Goal: Use online tool/utility: Utilize a website feature to perform a specific function

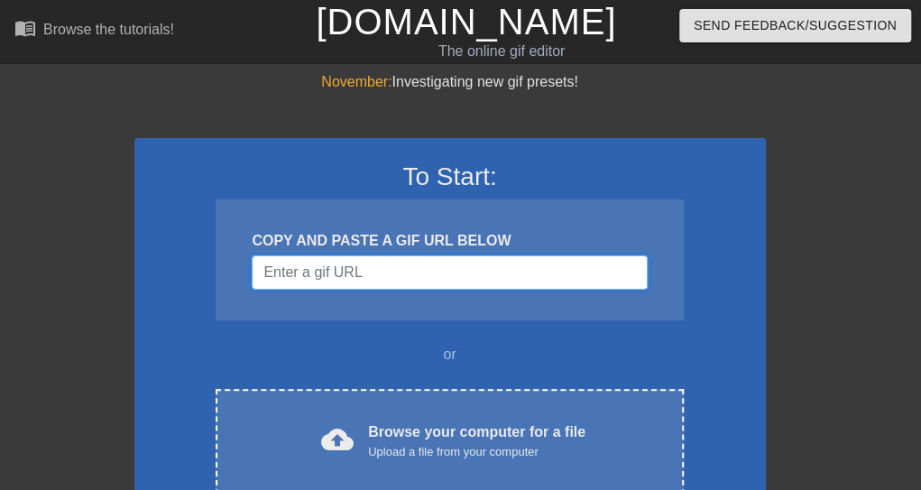
click at [474, 272] on input "Username" at bounding box center [449, 272] width 395 height 34
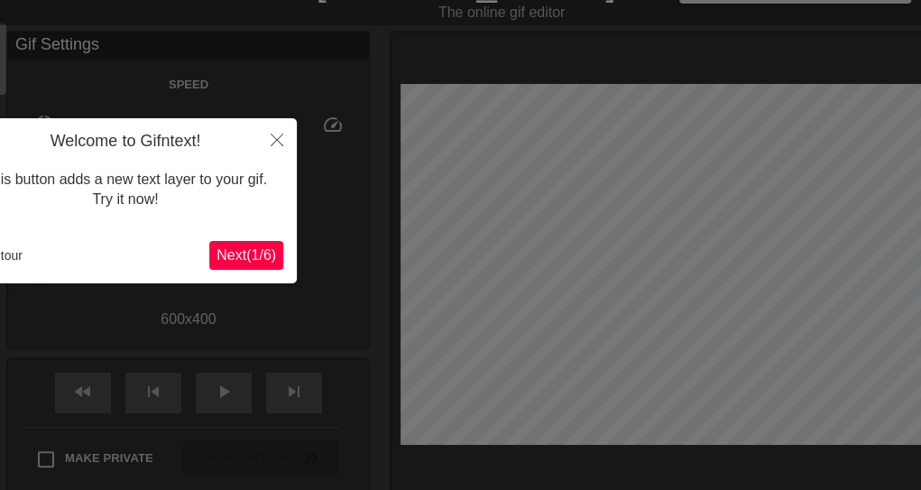
scroll to position [44, 0]
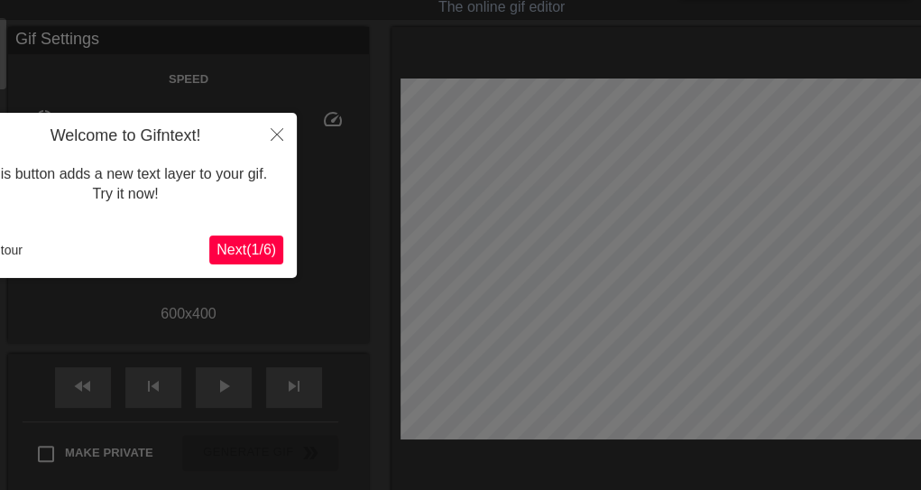
click at [241, 244] on span "Next ( 1 / 6 )" at bounding box center [246, 249] width 60 height 15
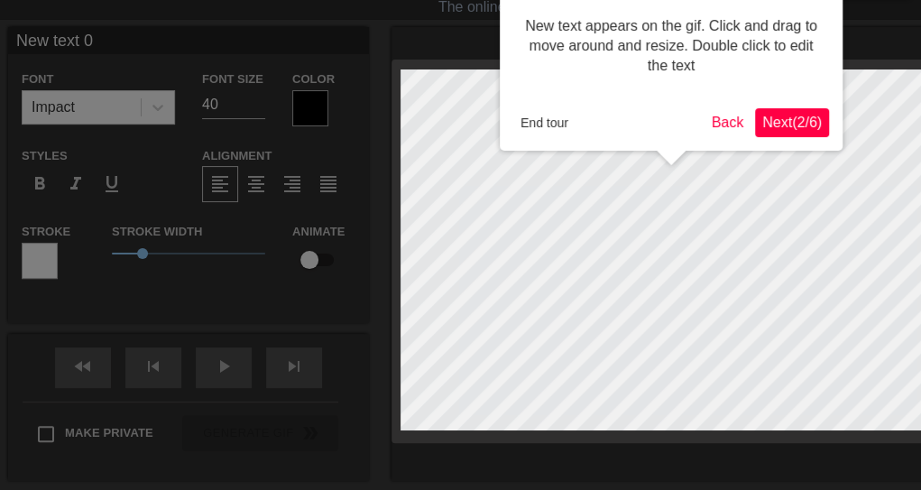
scroll to position [0, 0]
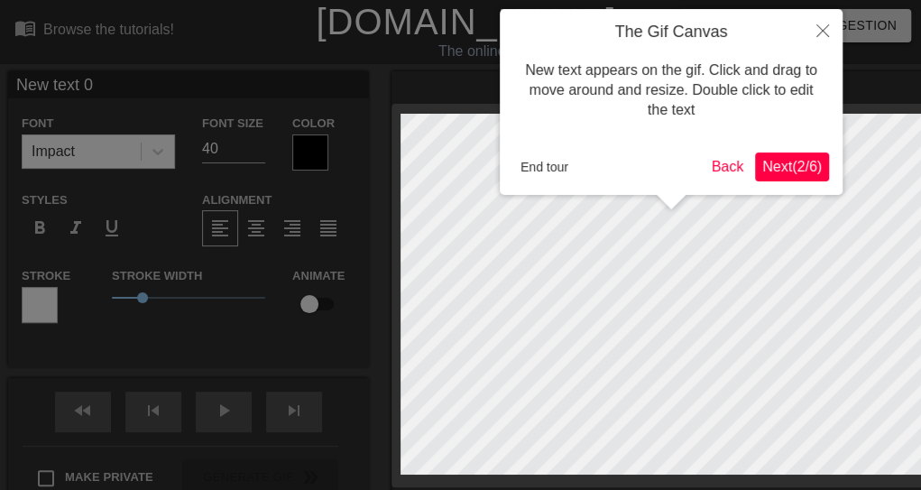
click at [806, 156] on button "Next ( 2 / 6 )" at bounding box center [792, 166] width 74 height 29
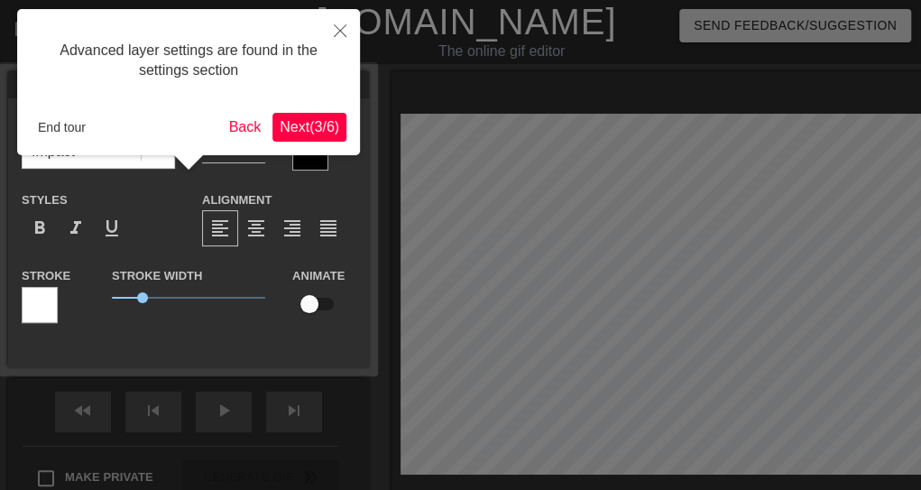
scroll to position [44, 0]
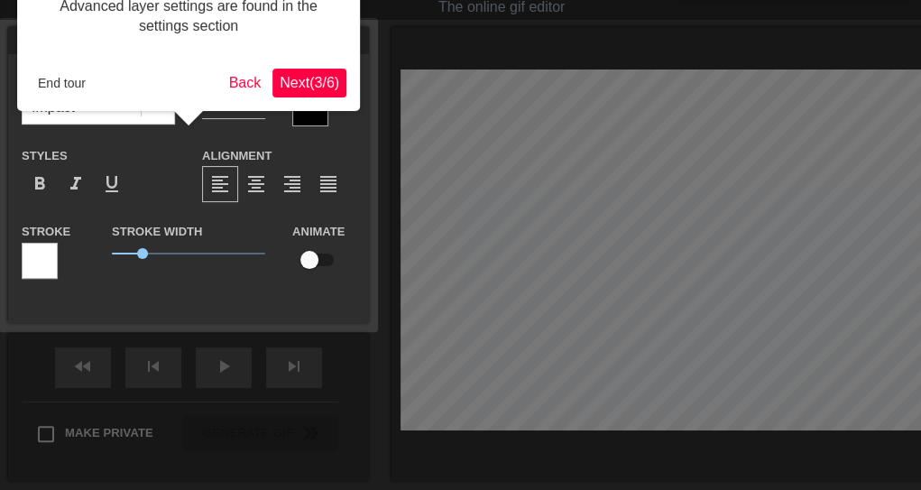
drag, startPoint x: 330, startPoint y: 97, endPoint x: 345, endPoint y: 100, distance: 15.6
click at [330, 97] on div "Advanced layer settings are found in the settings section End tour Back Next ( …" at bounding box center [188, 38] width 343 height 146
click at [325, 90] on span "Next ( 3 / 6 )" at bounding box center [310, 82] width 60 height 15
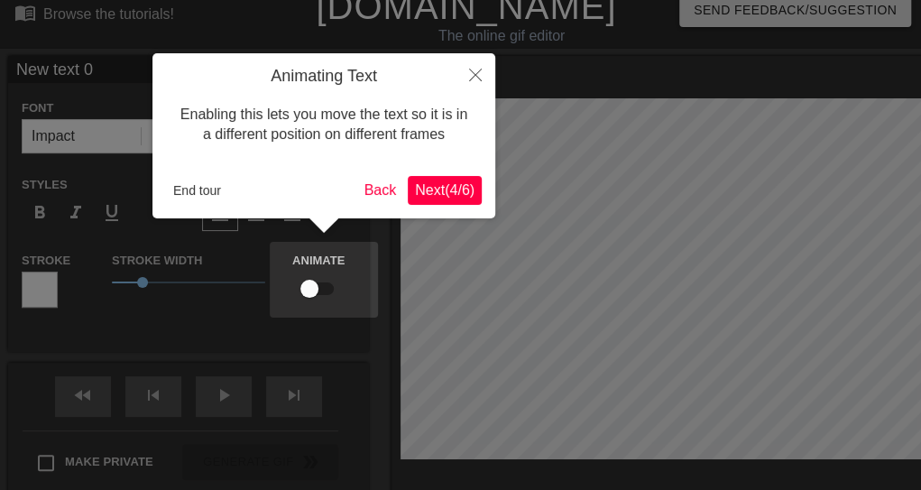
scroll to position [0, 0]
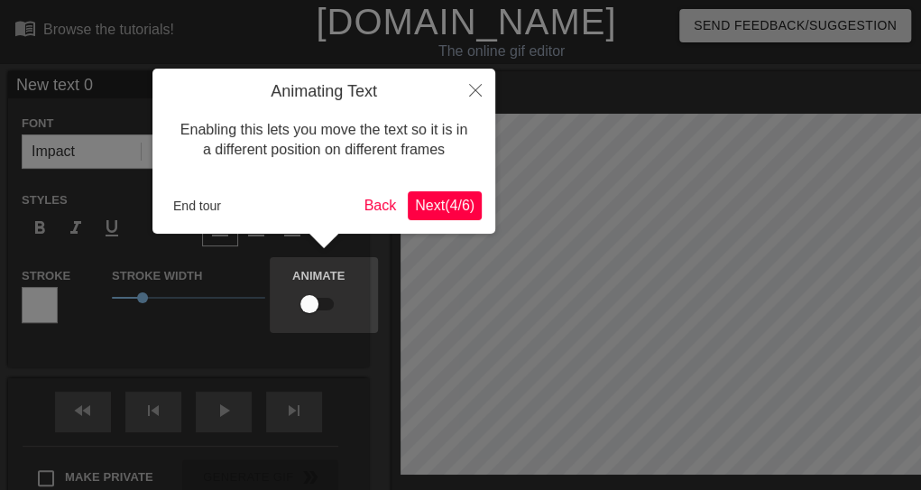
click at [453, 198] on span "Next ( 4 / 6 )" at bounding box center [445, 205] width 60 height 15
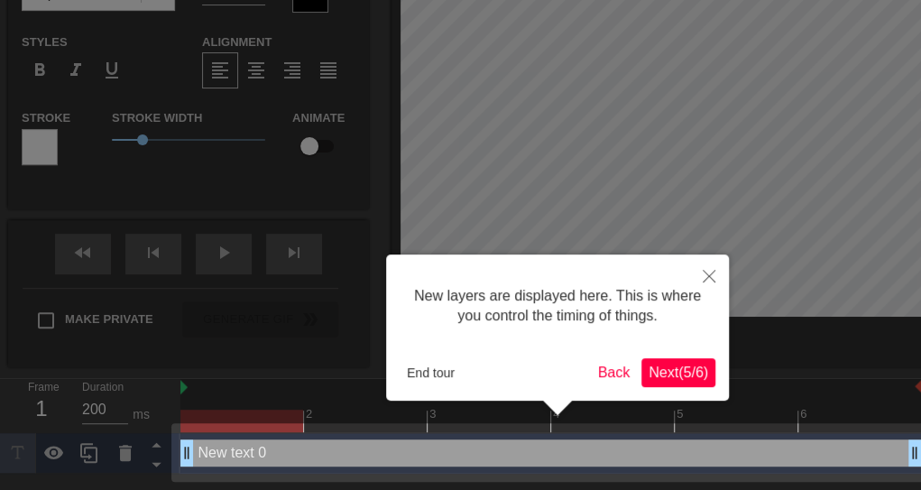
click at [668, 370] on span "Next ( 5 / 6 )" at bounding box center [678, 371] width 60 height 15
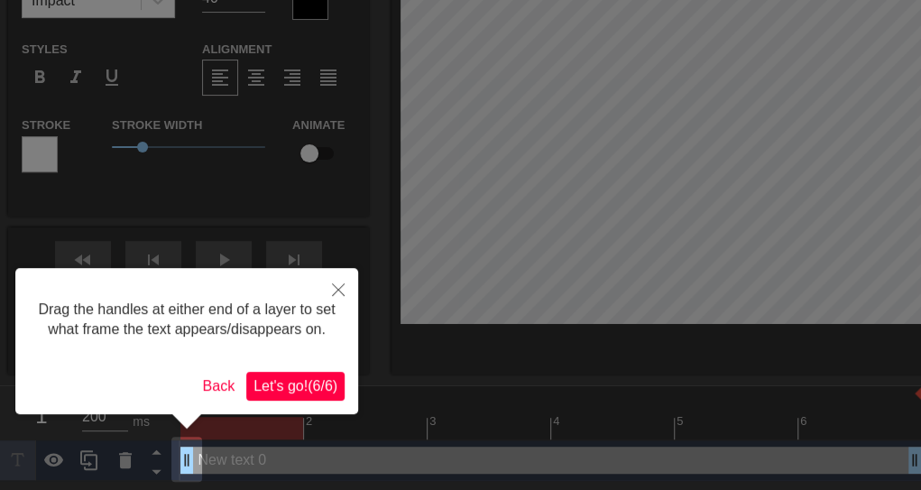
click at [281, 388] on span "Let's go! ( 6 / 6 )" at bounding box center [295, 385] width 84 height 15
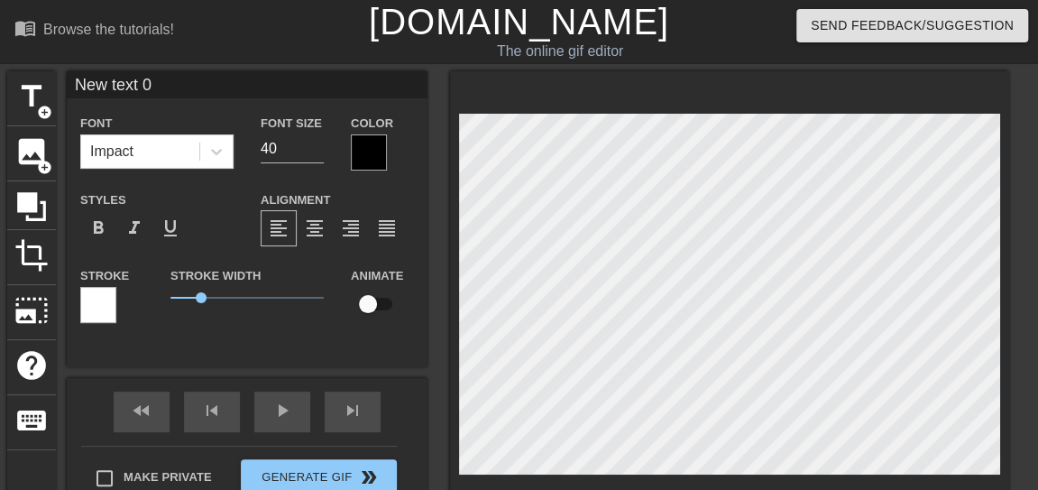
scroll to position [3, 2]
type input "New text"
type textarea "New text"
type input "New text"
type textarea "New text"
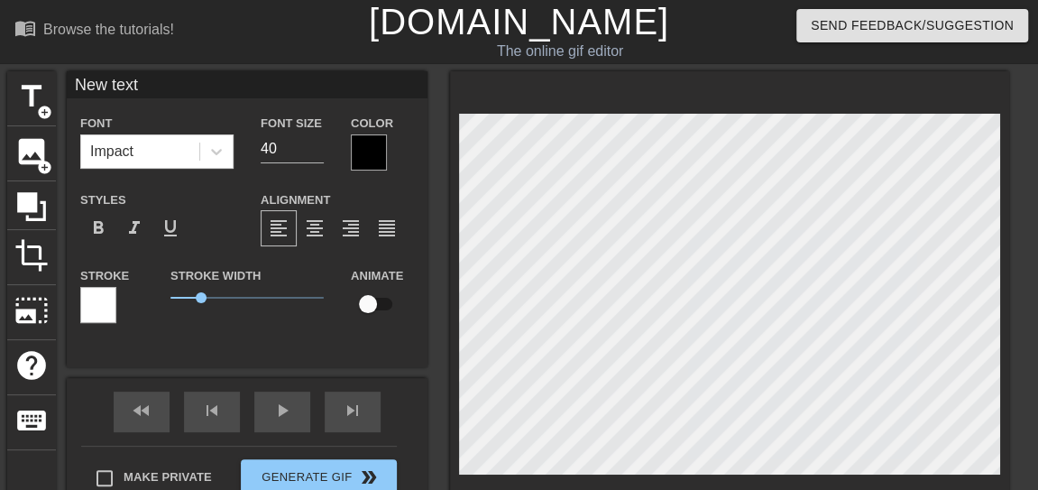
type input "New tex"
type textarea "New tex"
type input "New te"
type textarea "New te"
type input "New t"
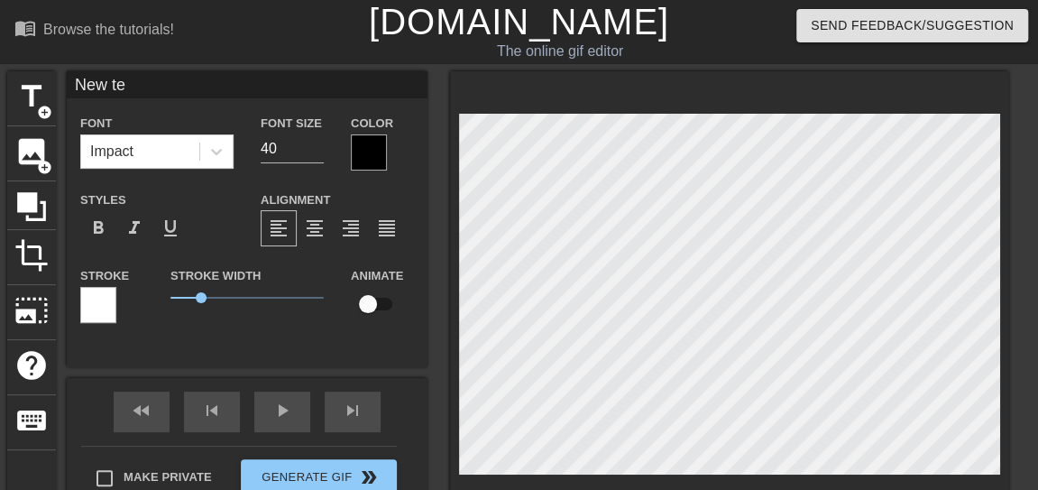
type textarea "New t"
type input "New"
type textarea "New"
type input "New"
type textarea "Ne"
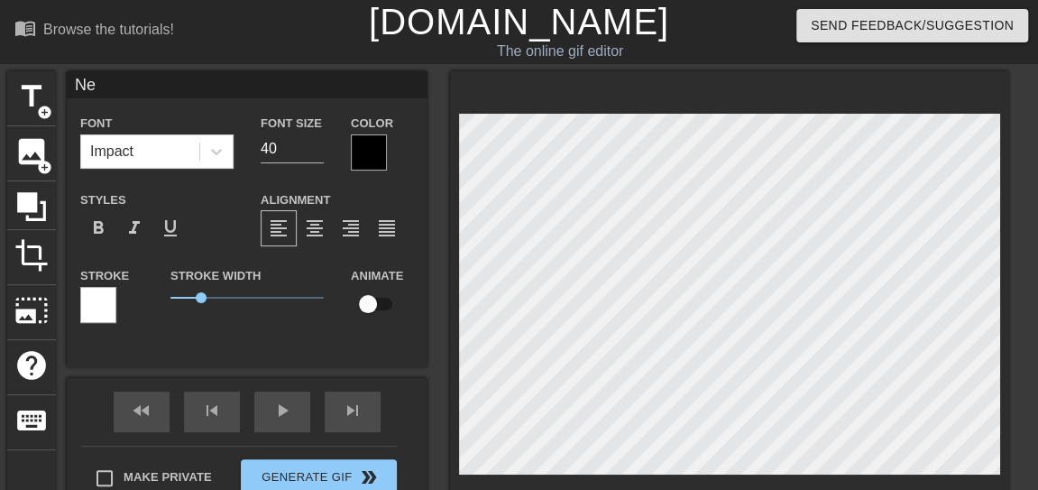
type input "N"
type textarea "N"
type input "P"
type textarea "P"
type input "Pa"
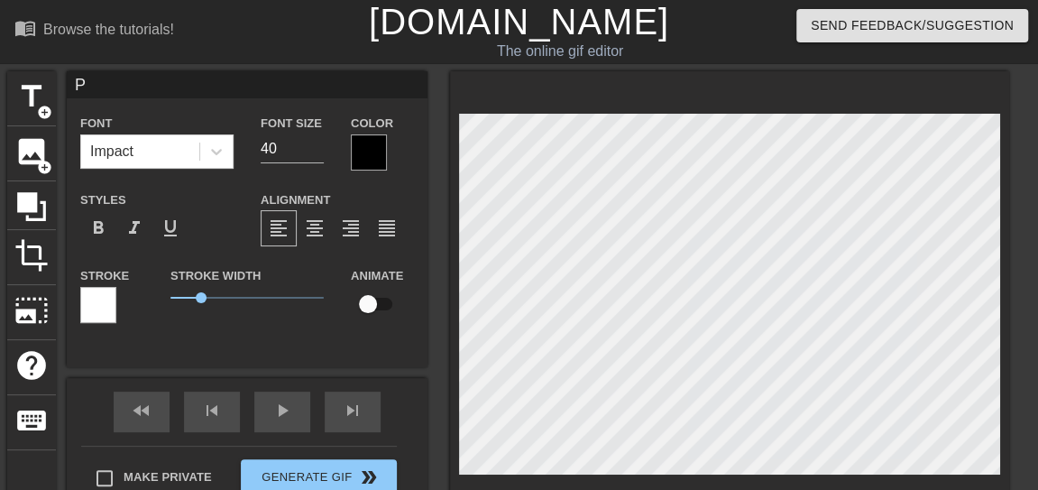
type textarea "Pa"
type input "Pan"
type textarea "Pan"
type input "Pank"
type textarea "Pank"
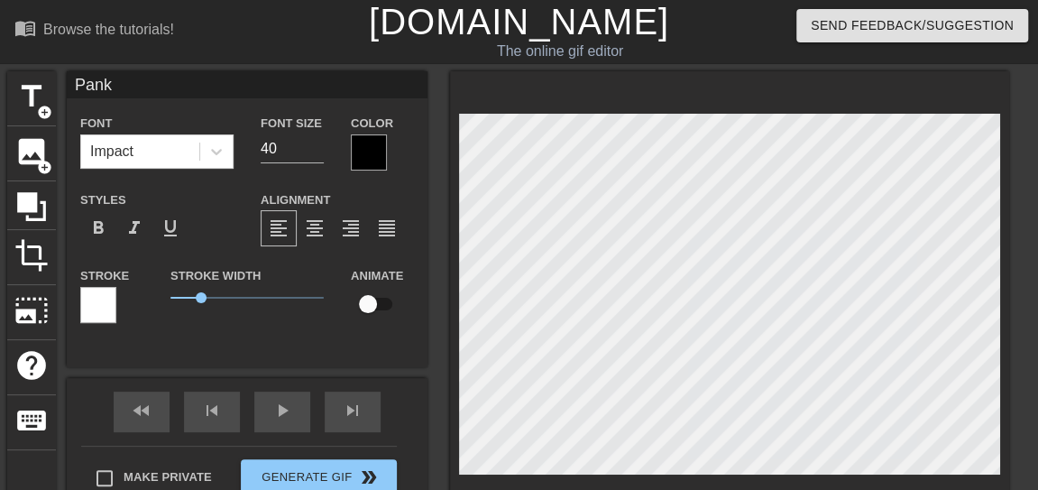
type input "[PERSON_NAME]"
type textarea "Pankaj"
type input "Pankaj"
type textarea "Pankaj"
type input "Pankaj G"
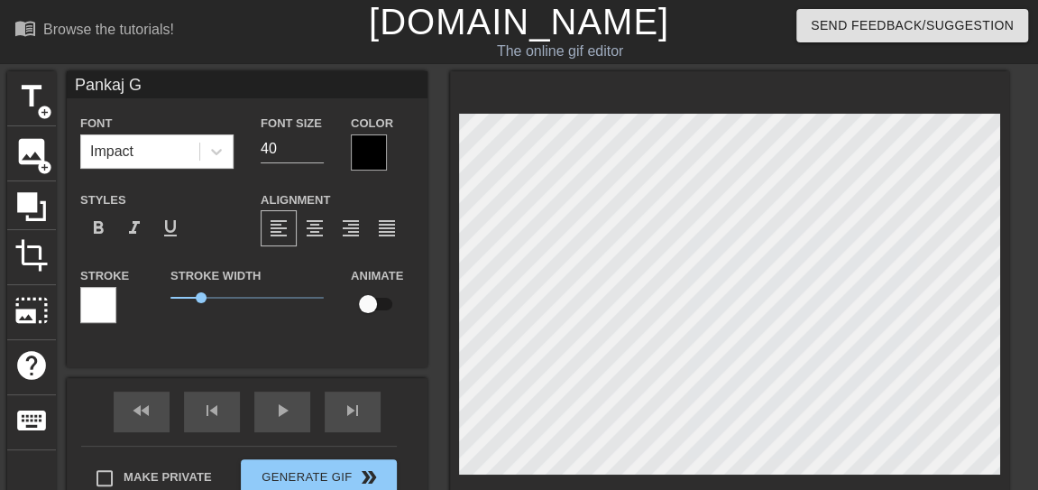
type textarea "Pankaj G"
type input "Pankaj Ga"
type textarea "Pankaj Ga"
type input "[PERSON_NAME]"
type textarea "[PERSON_NAME]"
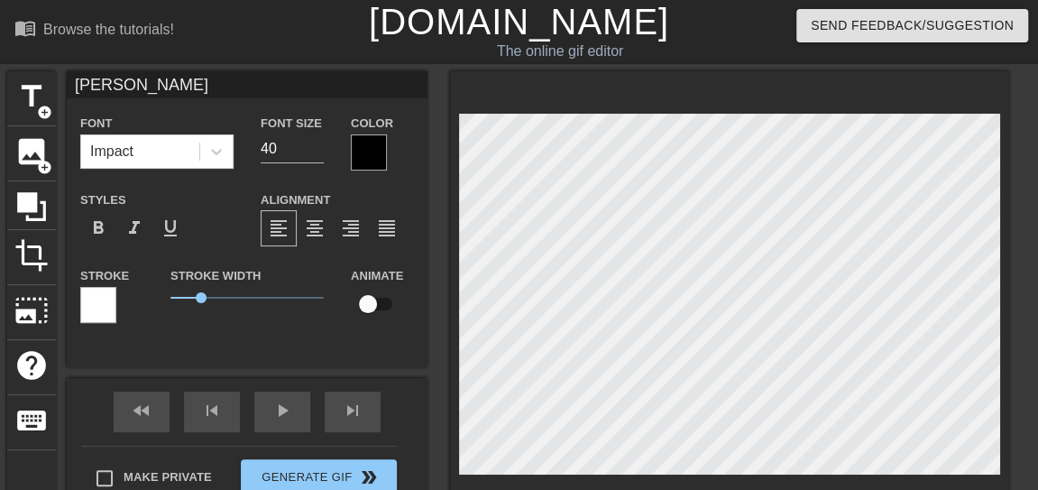
type input "[PERSON_NAME]"
type textarea "[PERSON_NAME]"
type input "[PERSON_NAME]"
type textarea "[PERSON_NAME]"
type input "[PERSON_NAME]"
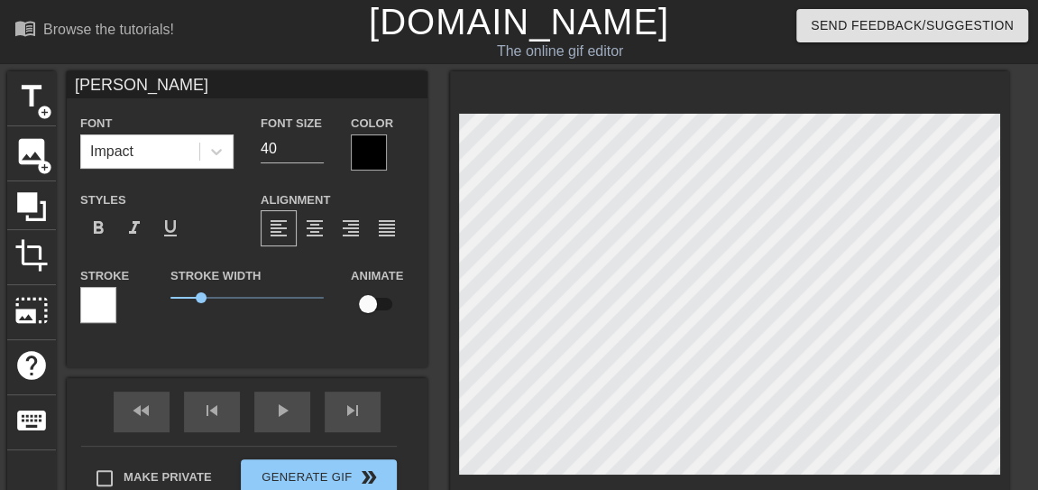
type textarea "[PERSON_NAME]"
type input "[PERSON_NAME]"
type textarea "[PERSON_NAME] R"
type input "[PERSON_NAME]"
type textarea "[PERSON_NAME] RK"
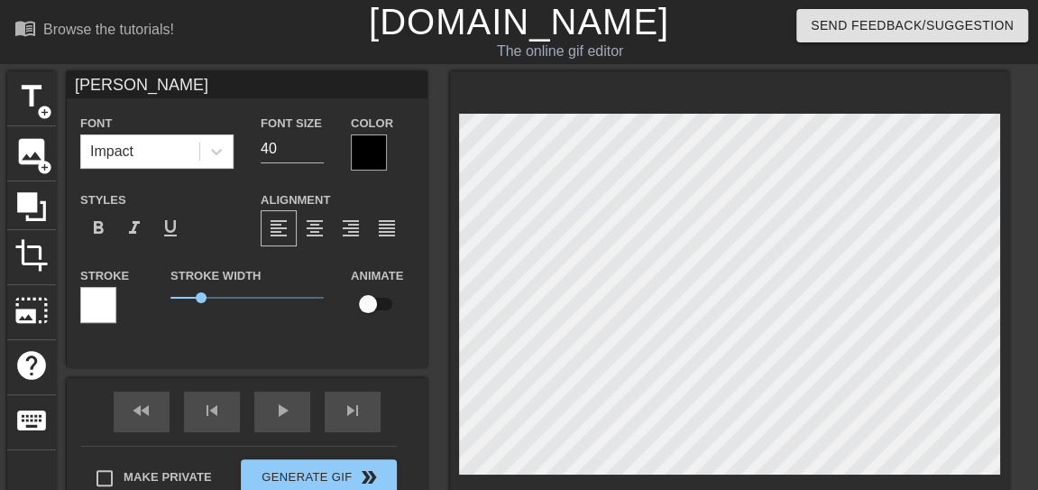
type input "[PERSON_NAME]"
type textarea "[PERSON_NAME] RKG"
type input "[PERSON_NAME]"
type textarea "[PERSON_NAME] RKG"
type input "[PERSON_NAME] *"
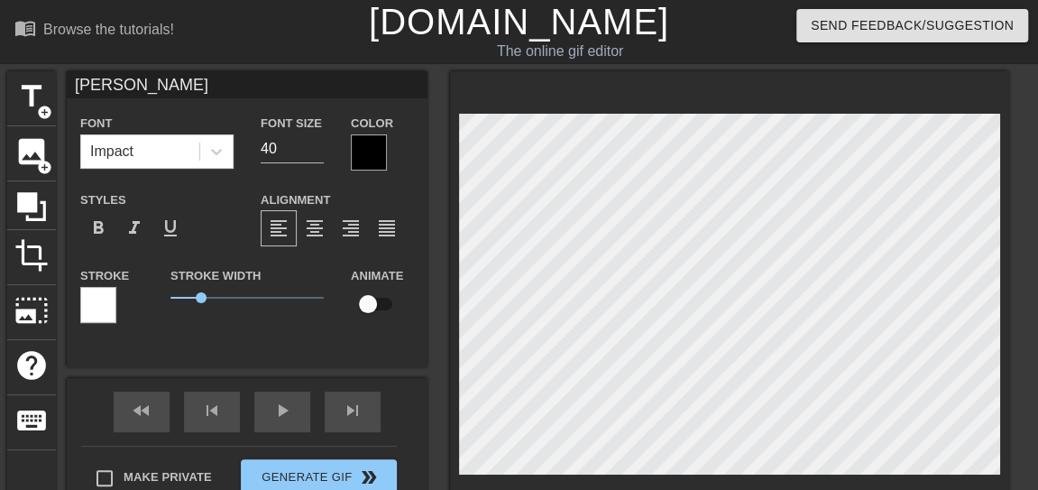
type textarea "[PERSON_NAME] RKG *"
type input "[PERSON_NAME]"
type textarea "[PERSON_NAME] RKG"
type input "[PERSON_NAME] &"
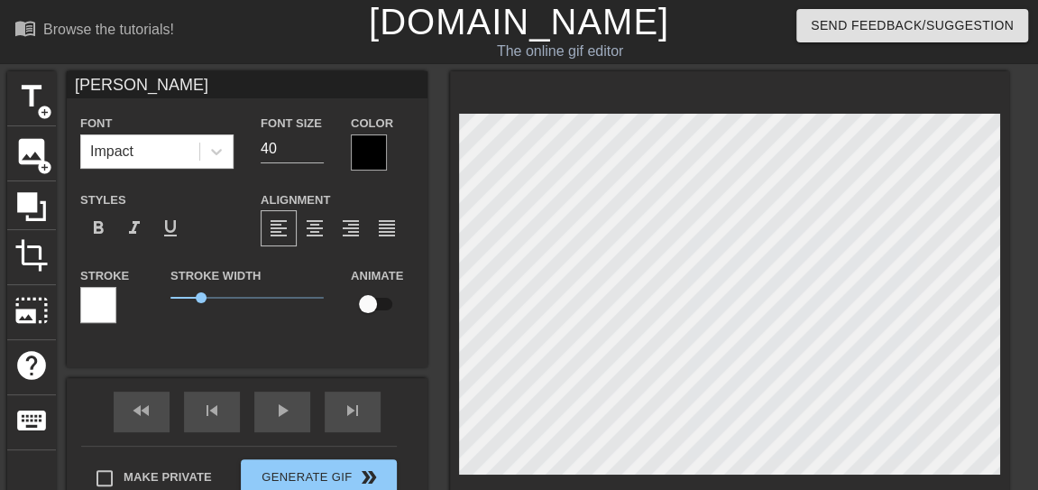
type textarea "[PERSON_NAME] RKG &"
type input "[PERSON_NAME] &"
type textarea "[PERSON_NAME] RKG &"
type input "[PERSON_NAME] & R"
type textarea "[PERSON_NAME] RKG & R"
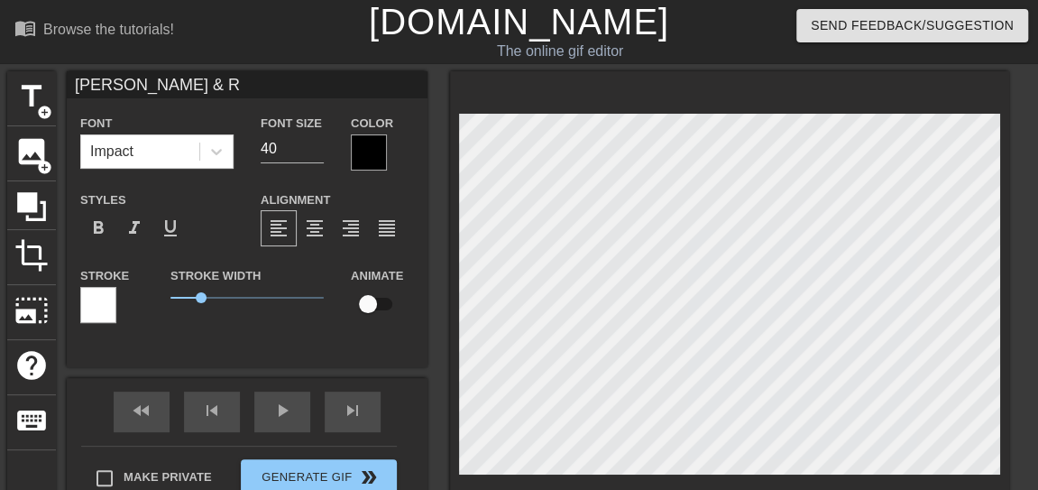
type input "[PERSON_NAME] & RV"
type textarea "[PERSON_NAME] RKG & RVP"
type input "[PERSON_NAME] & RV"
type textarea "[PERSON_NAME] RKG & RV"
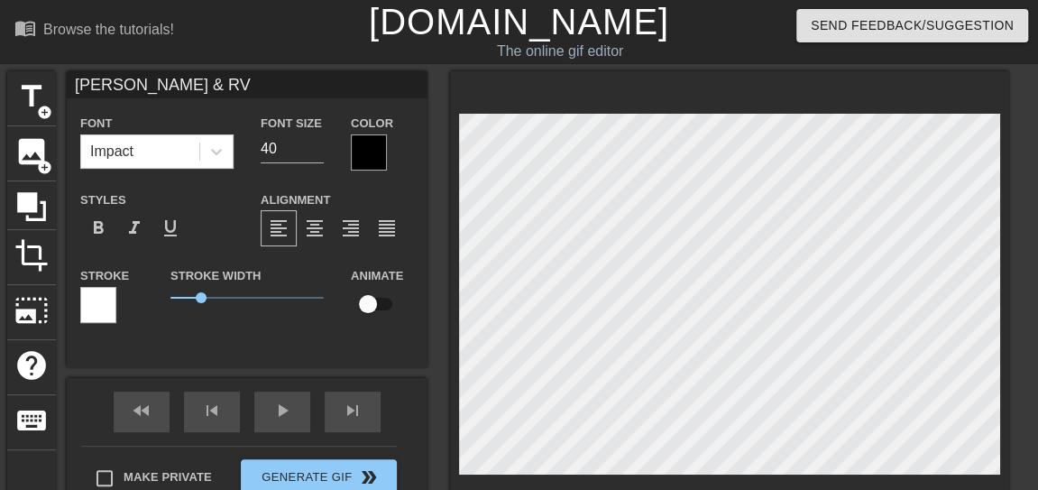
type input "[PERSON_NAME] & R"
type textarea "[PERSON_NAME] RKG & R"
type input "[PERSON_NAME] & RC"
type textarea "[PERSON_NAME] RKG & RC"
type input "[PERSON_NAME] & RCP"
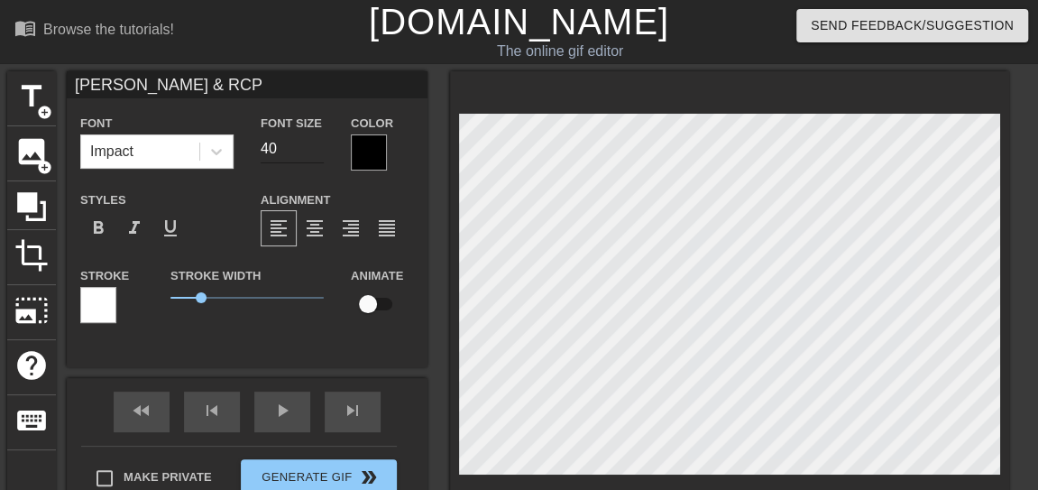
type textarea "[PERSON_NAME] RKG & RCP"
click at [298, 152] on input "40" at bounding box center [292, 148] width 63 height 29
type input "[PERSON_NAME] & RCP"
type input "4"
type input "[PERSON_NAME] & RCP"
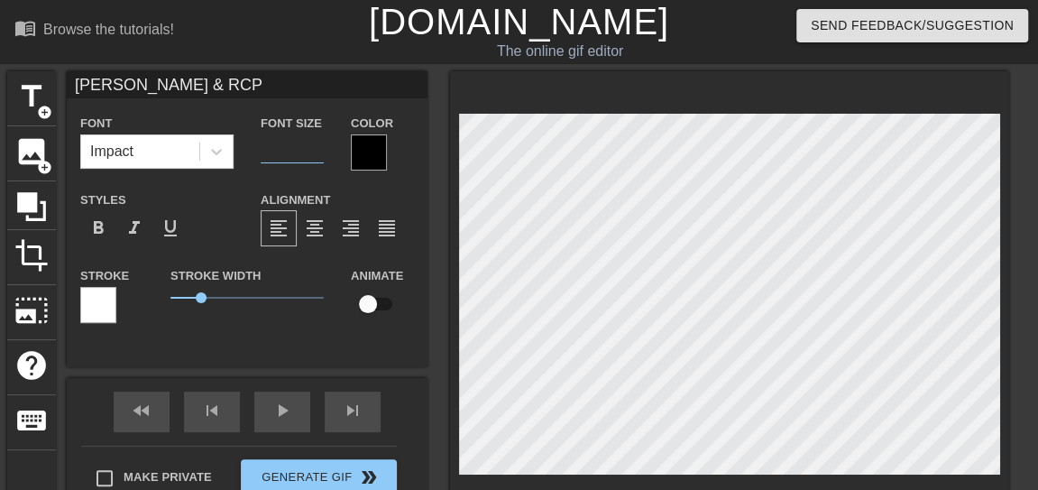
type input "[PERSON_NAME] & RCP"
type input "1"
type input "[PERSON_NAME] & RCP"
type input "15"
click at [99, 301] on div at bounding box center [98, 305] width 36 height 36
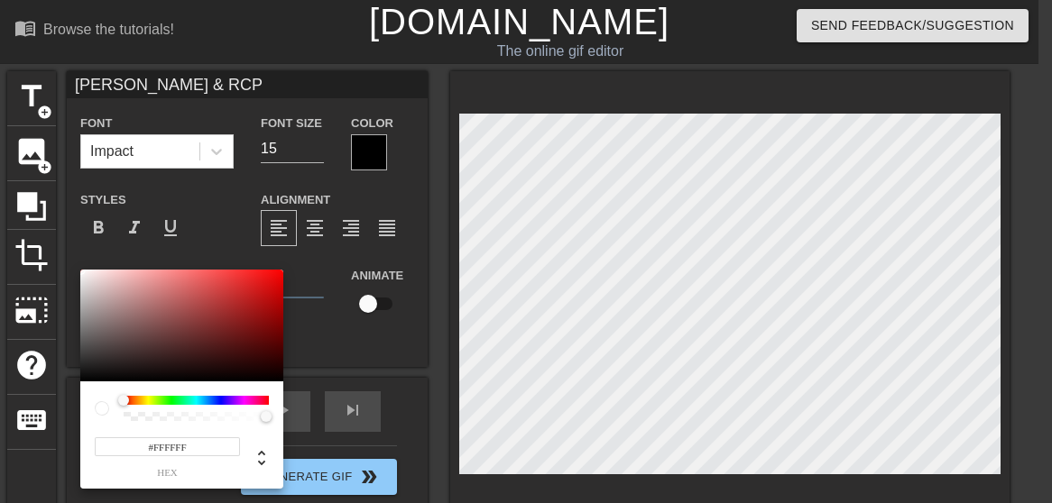
type input "[PERSON_NAME] & RCP"
type input "#080000"
click at [280, 378] on div at bounding box center [181, 326] width 203 height 112
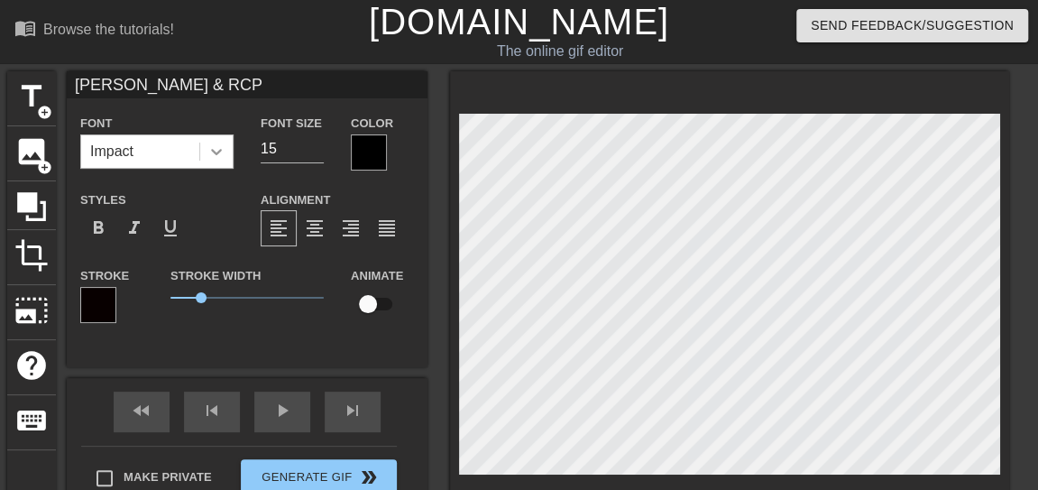
click at [228, 154] on div at bounding box center [216, 151] width 32 height 32
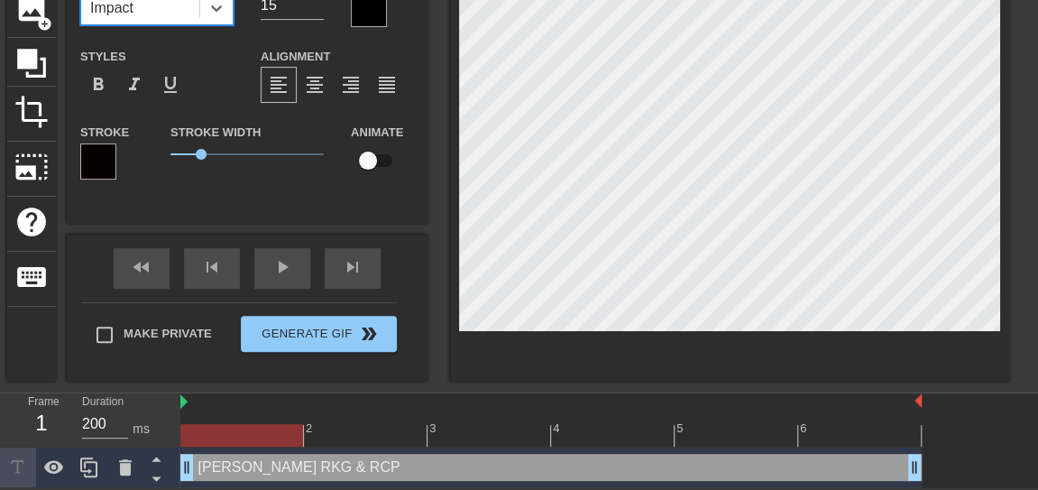
scroll to position [0, 0]
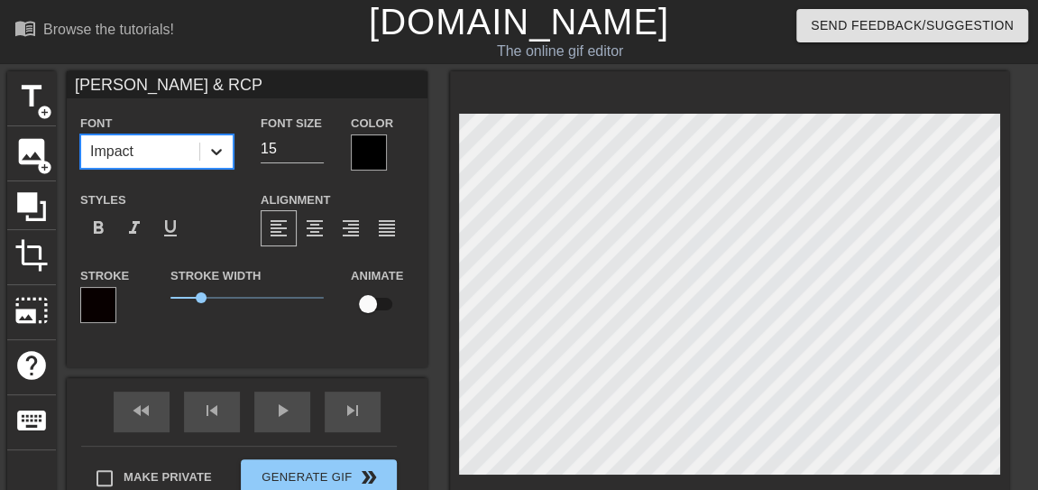
click at [208, 148] on icon at bounding box center [216, 151] width 18 height 18
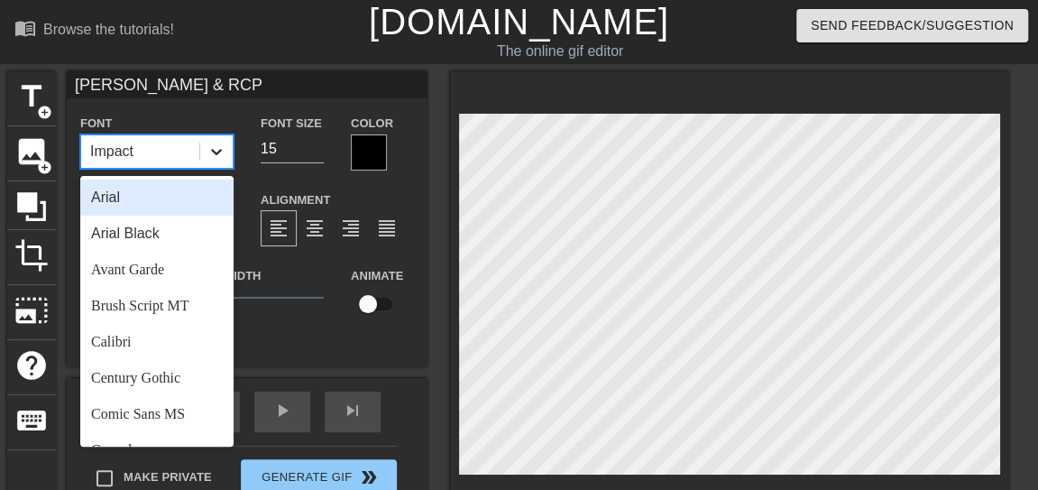
click at [208, 148] on icon at bounding box center [216, 151] width 18 height 18
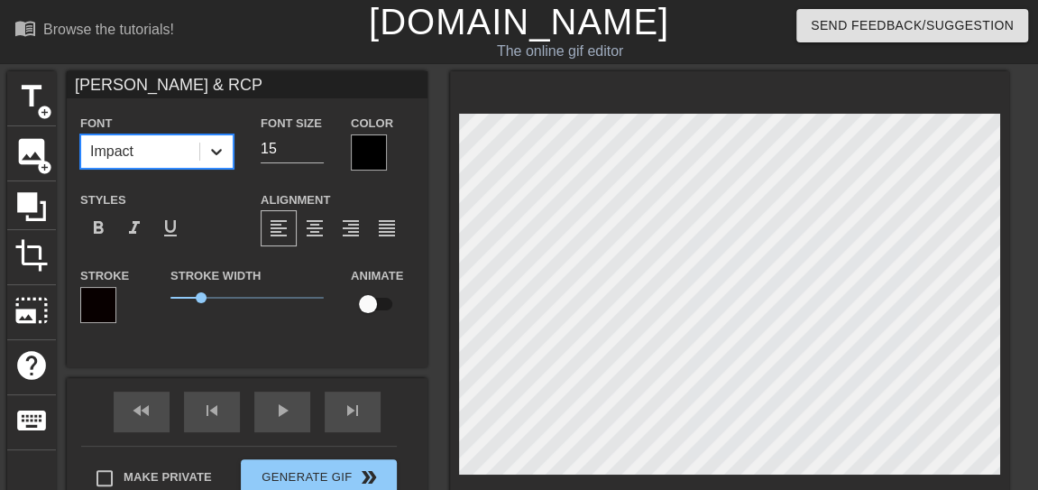
click at [212, 145] on icon at bounding box center [216, 151] width 18 height 18
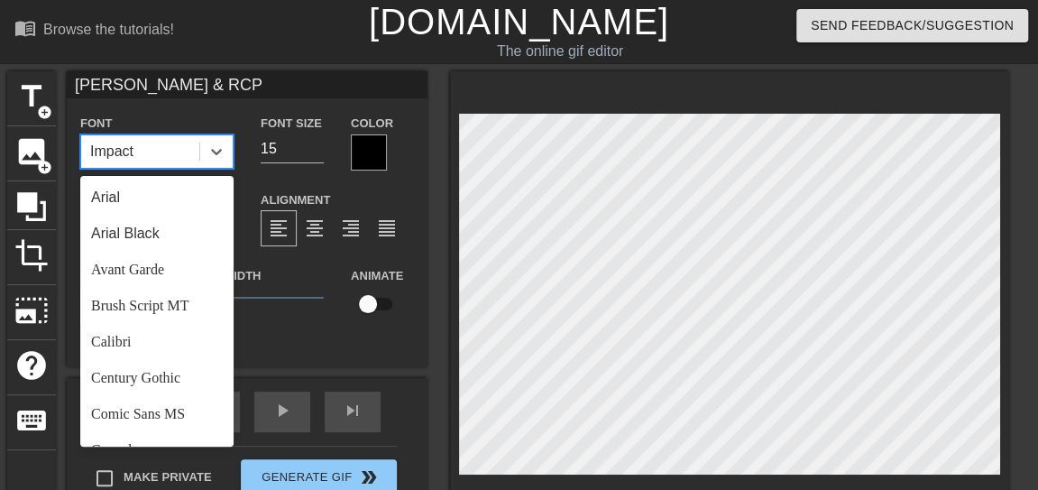
scroll to position [646, 0]
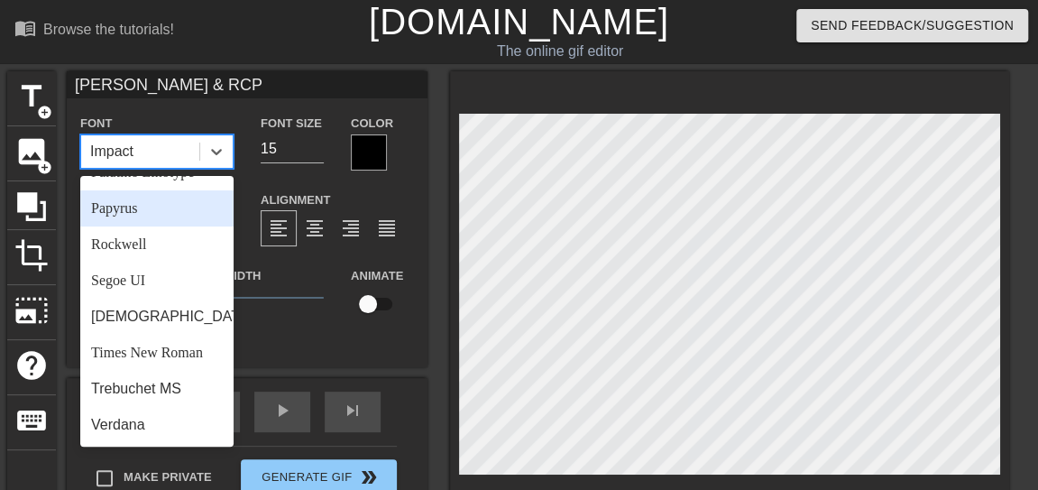
click at [158, 208] on div "Papyrus" at bounding box center [156, 208] width 153 height 36
type input "[PERSON_NAME] & RCP"
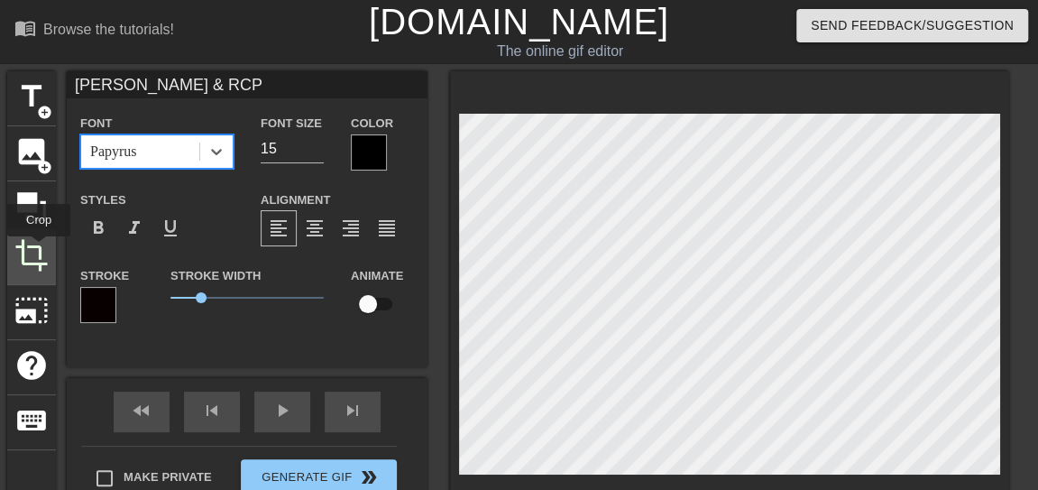
click at [39, 249] on span "crop" at bounding box center [31, 255] width 34 height 34
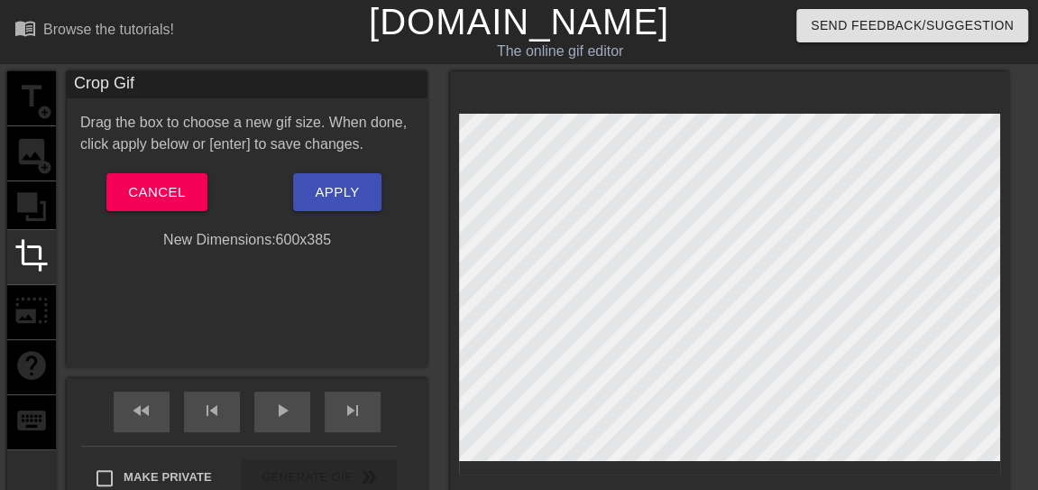
drag, startPoint x: 590, startPoint y: 473, endPoint x: 597, endPoint y: 459, distance: 15.3
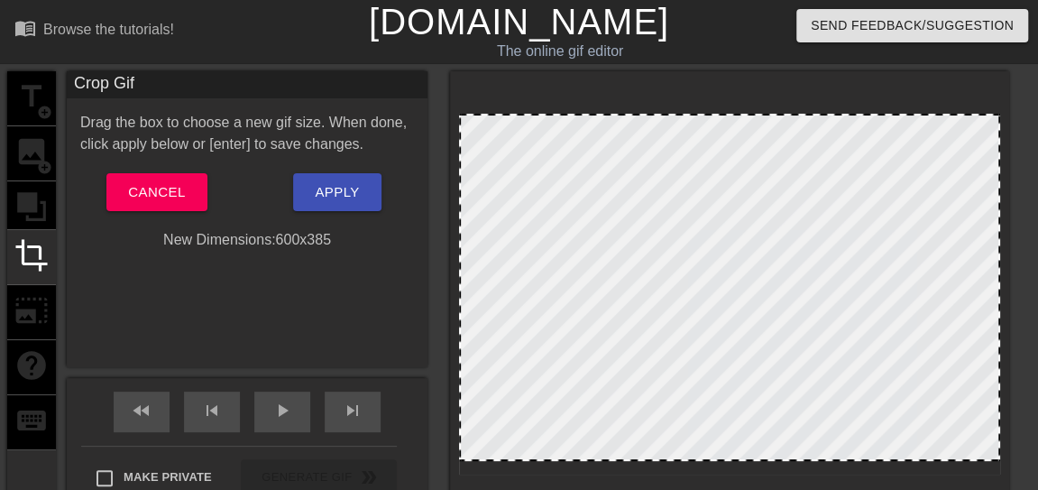
click at [597, 459] on div at bounding box center [730, 459] width 538 height 9
click at [597, 461] on div at bounding box center [730, 460] width 538 height 9
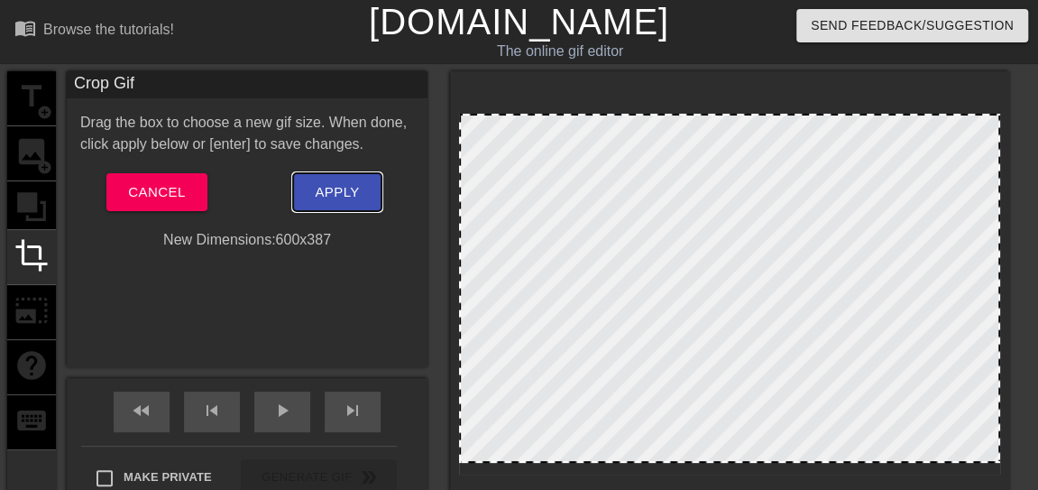
click at [371, 196] on button "Apply" at bounding box center [336, 192] width 87 height 38
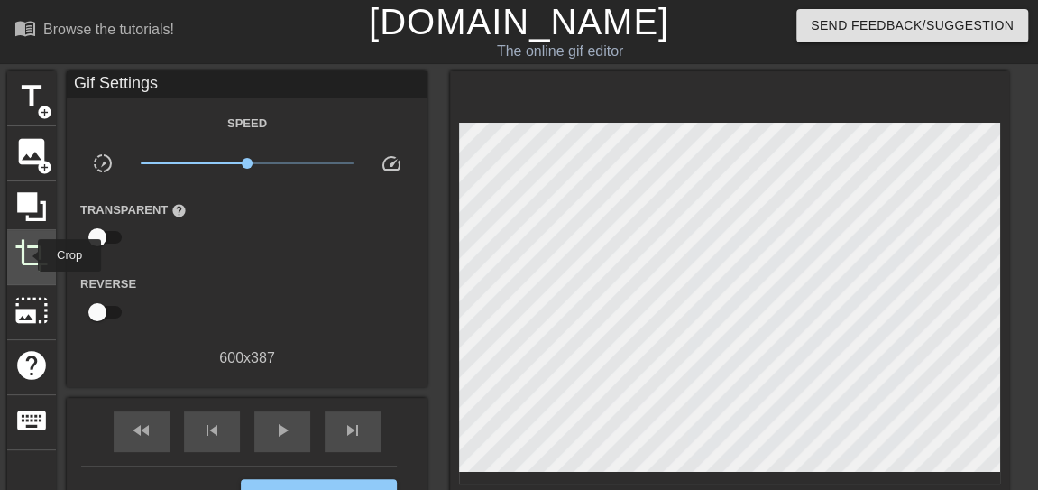
click at [26, 255] on span "crop" at bounding box center [31, 255] width 34 height 34
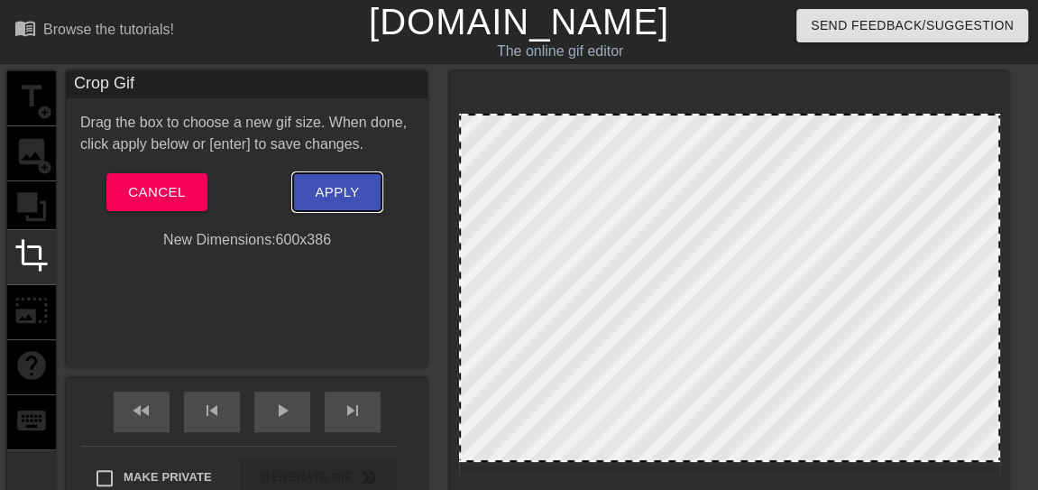
click at [333, 198] on span "Apply" at bounding box center [337, 191] width 44 height 23
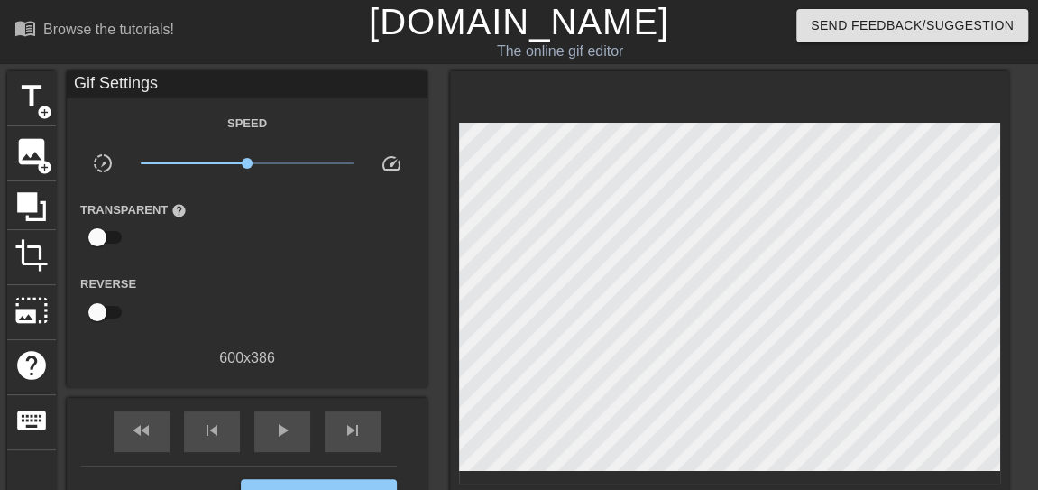
click at [333, 198] on div "Transparent help" at bounding box center [247, 226] width 361 height 57
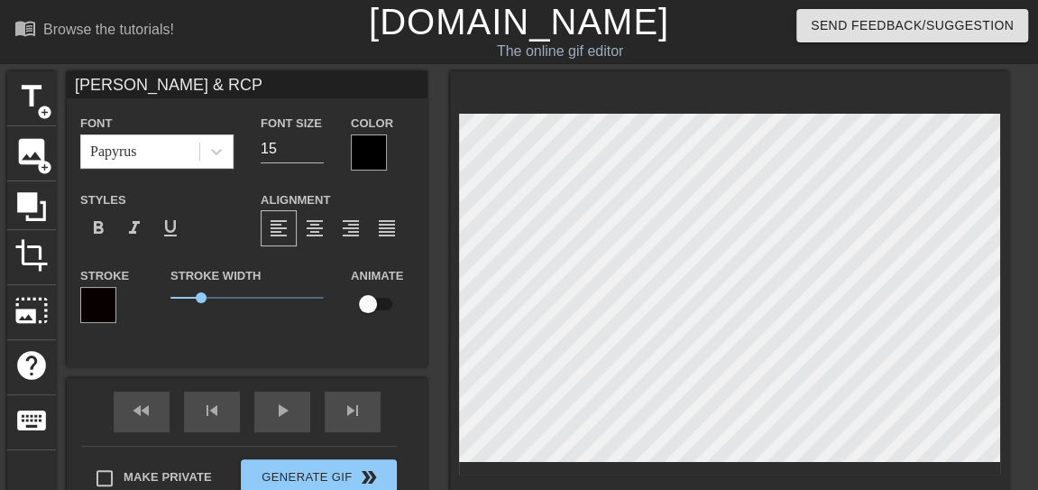
click at [1015, 335] on div "title add_circle image add_circle crop photo_size_select_large help keyboard [P…" at bounding box center [519, 298] width 1038 height 454
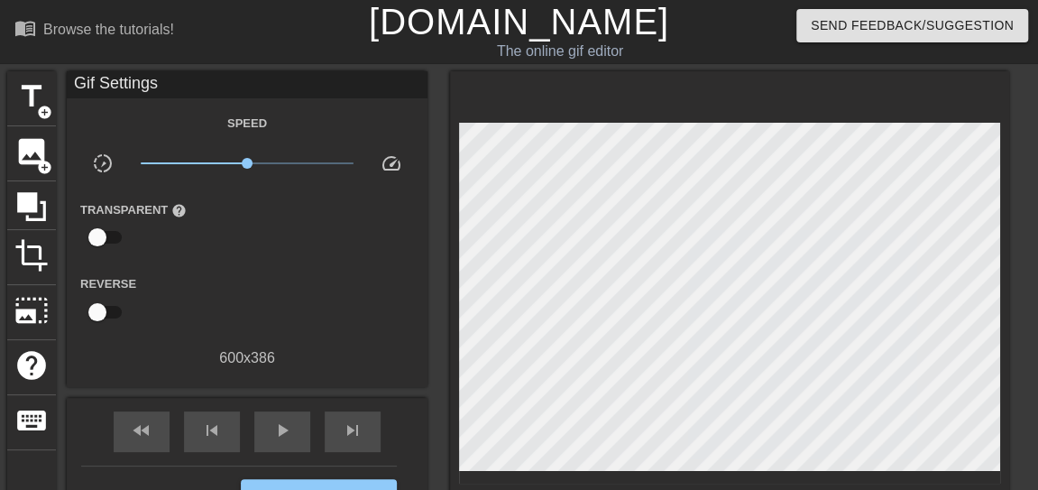
click at [1015, 335] on div "title add_circle image add_circle crop photo_size_select_large help keyboard Gi…" at bounding box center [519, 307] width 1038 height 473
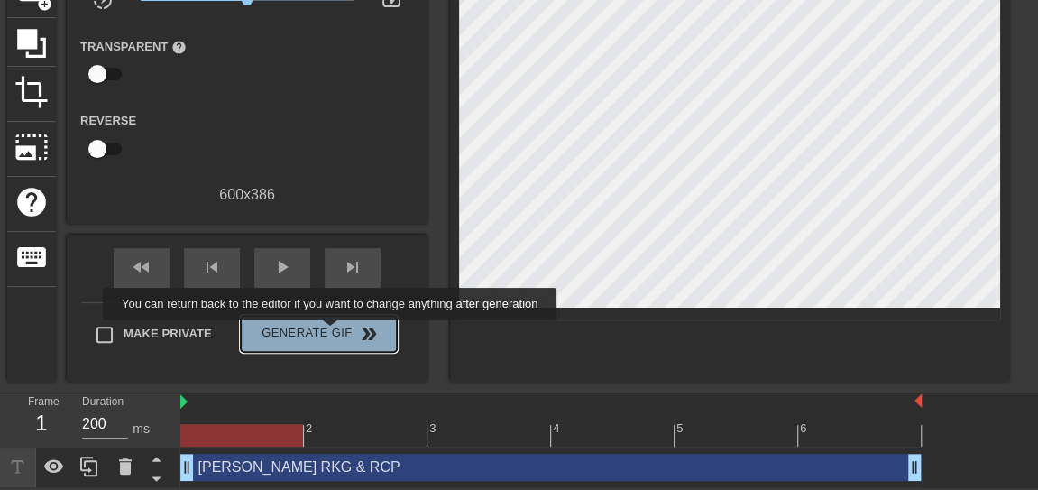
click at [332, 333] on span "Generate Gif double_arrow" at bounding box center [319, 334] width 142 height 22
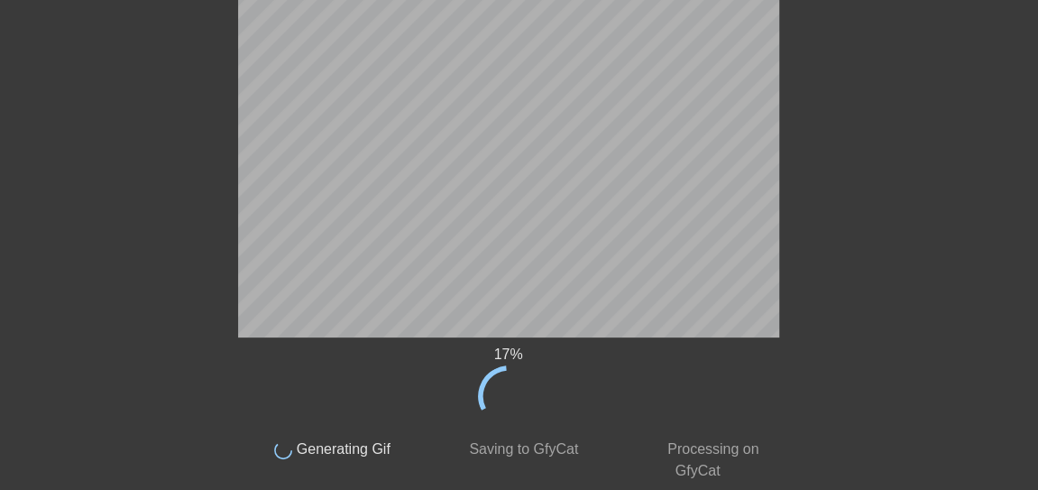
scroll to position [0, 0]
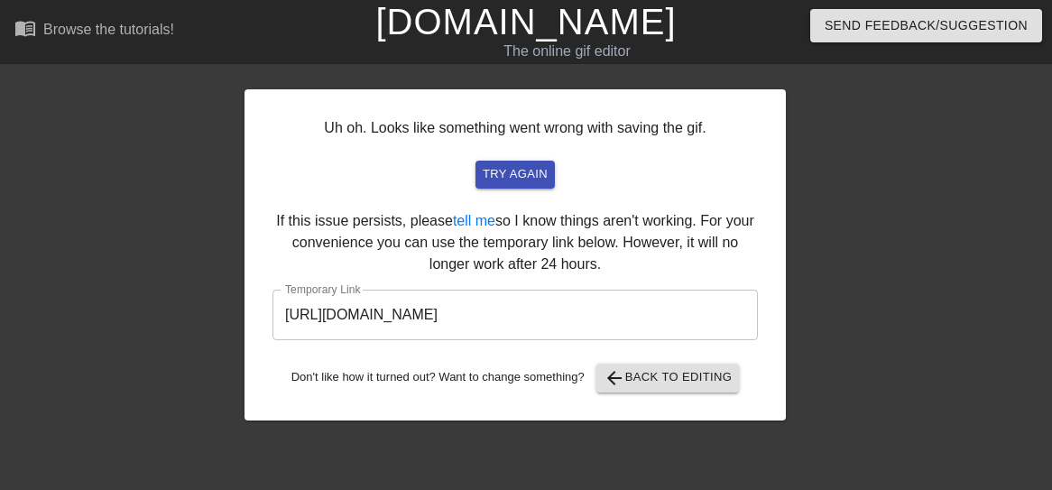
click at [539, 363] on div "Don't like how it turned out? Want to change something? arrow_back Back to Edit…" at bounding box center [514, 377] width 485 height 29
click at [647, 375] on span "arrow_back Back to Editing" at bounding box center [667, 378] width 129 height 22
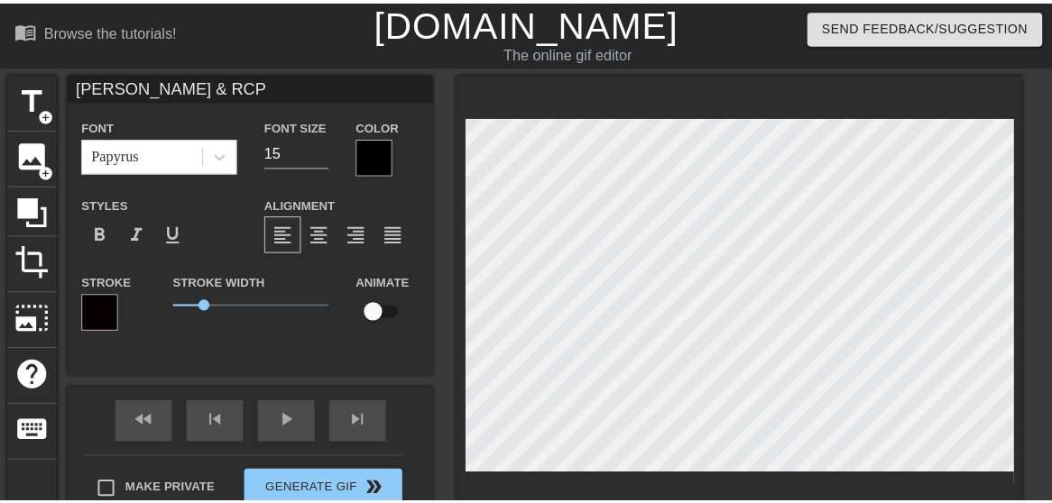
scroll to position [2, 2]
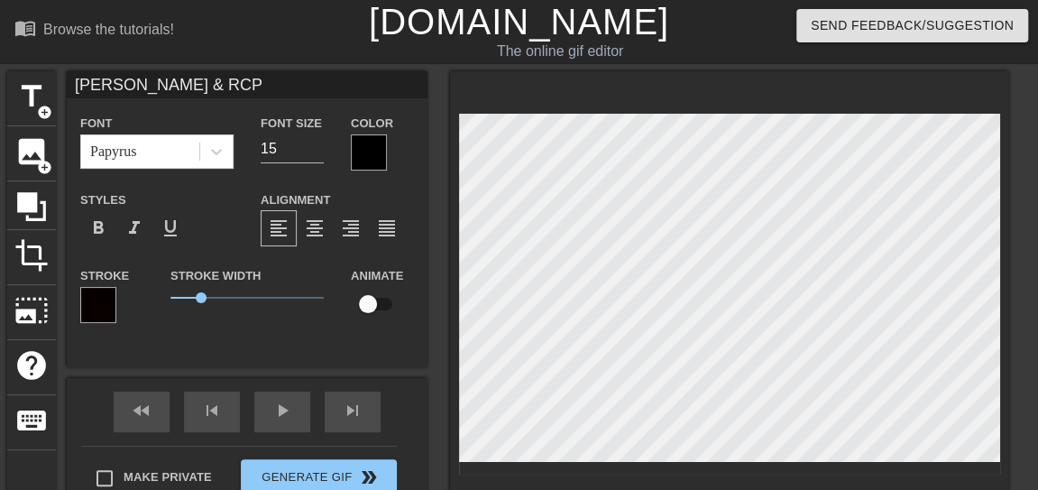
click at [89, 300] on div at bounding box center [98, 305] width 36 height 36
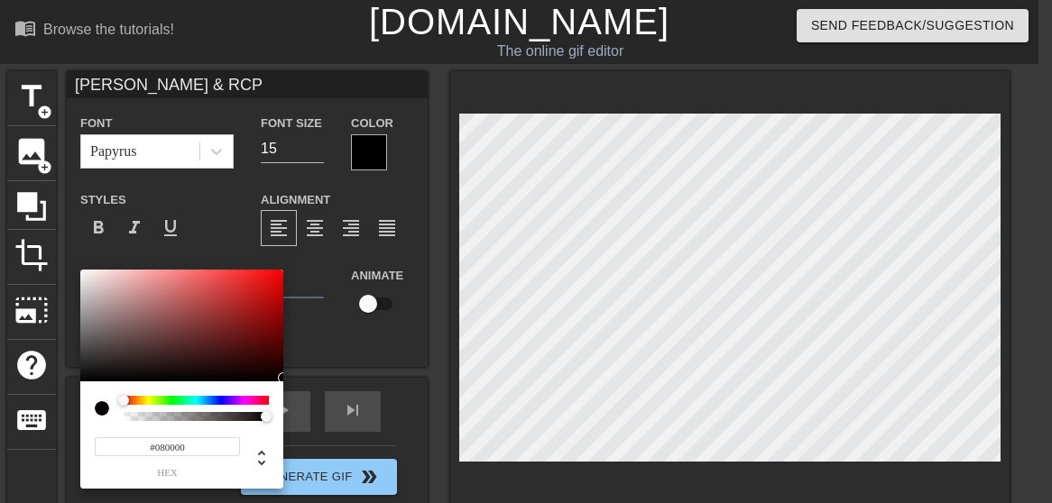
type input "[PERSON_NAME] & RCP"
type input "#FB1C1C"
click at [82, 271] on div at bounding box center [181, 326] width 203 height 112
type input "[PERSON_NAME] & RCP"
type input "#FBFBFB"
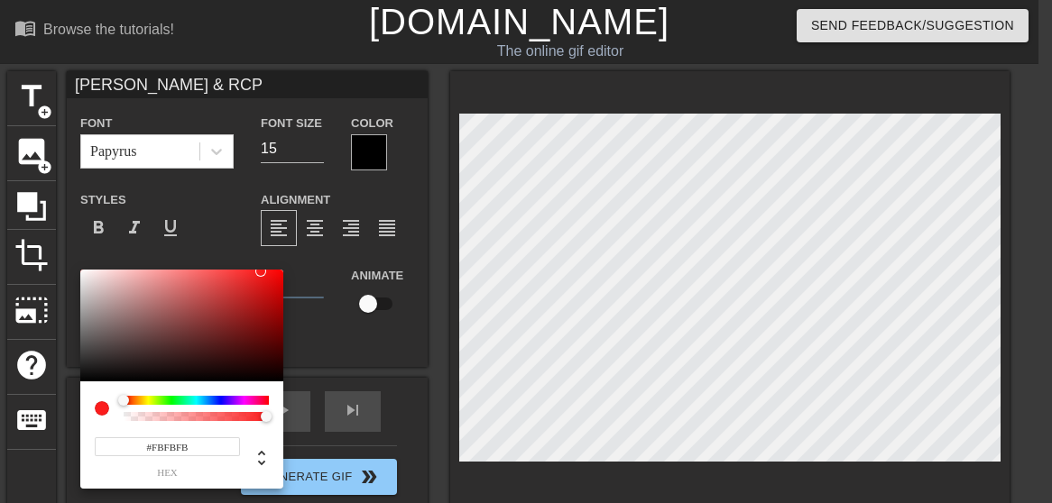
click at [80, 271] on div at bounding box center [181, 326] width 203 height 112
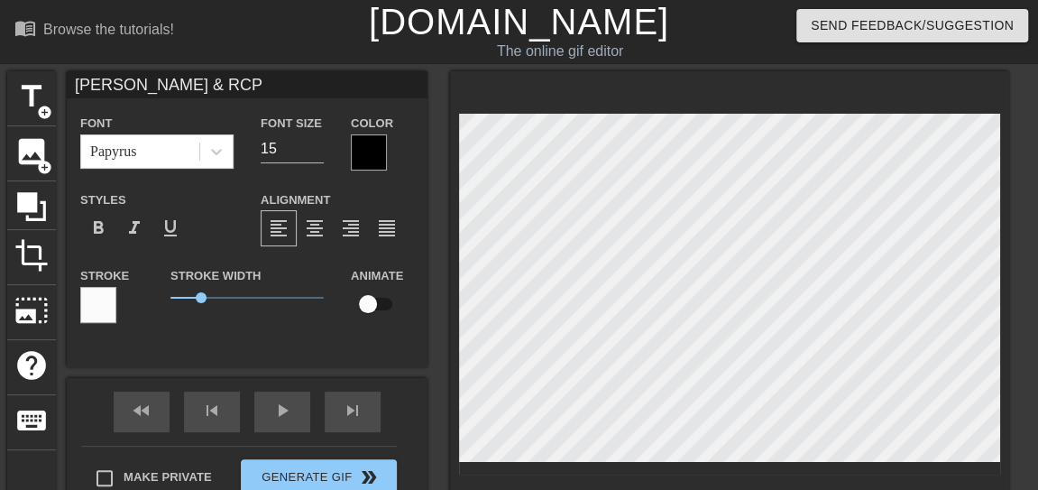
click at [105, 322] on div at bounding box center [98, 305] width 36 height 36
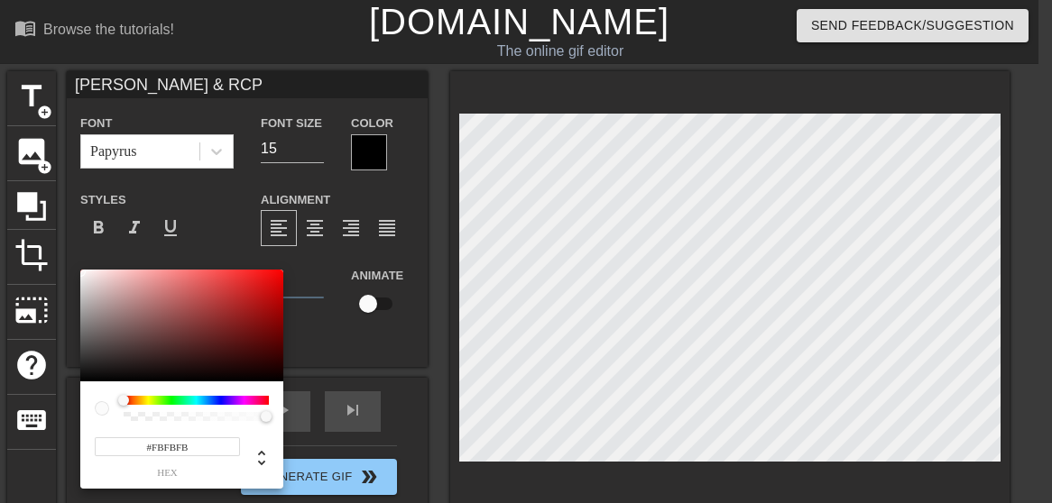
click at [213, 449] on input "#FBFBFB" at bounding box center [167, 446] width 145 height 19
type input "#FBFBF"
paste input "[URL][DOMAIN_NAME]"
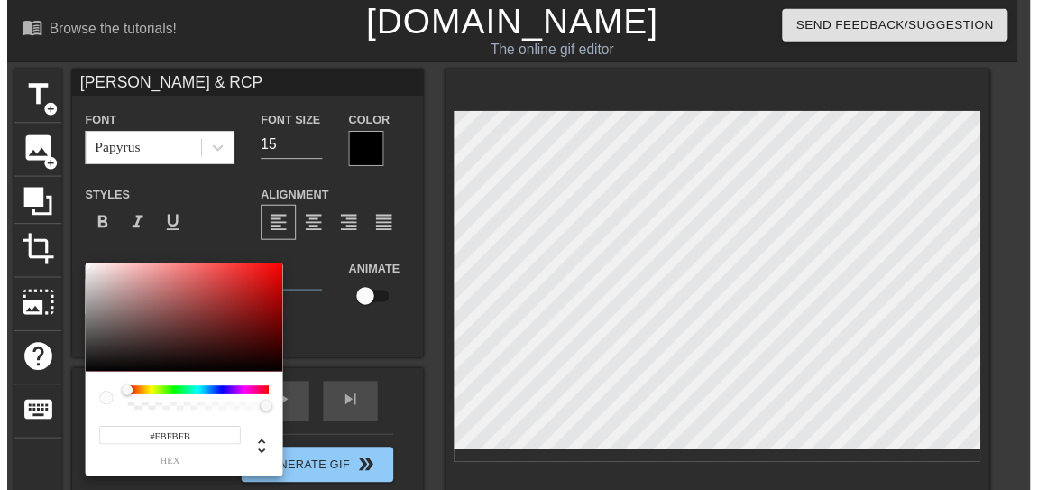
scroll to position [0, 0]
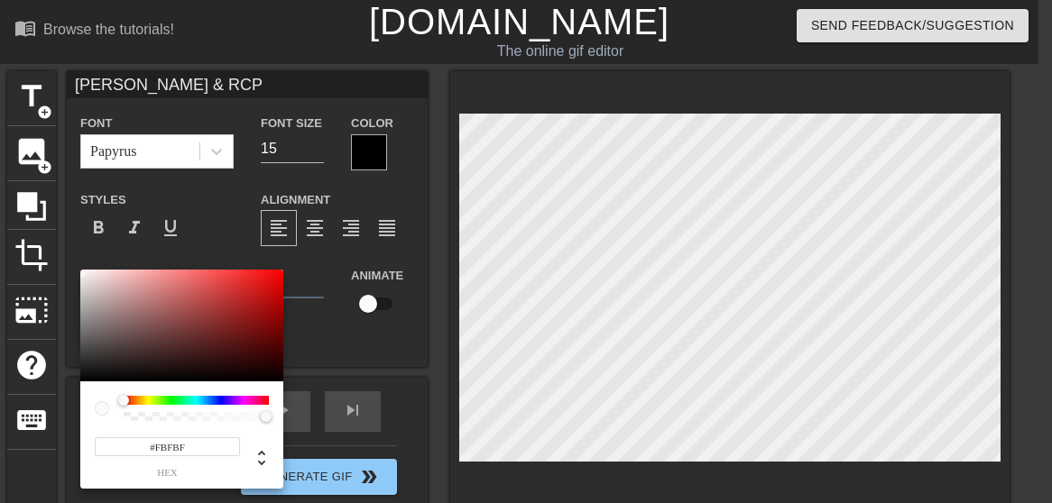
type input "#FBFB"
type input "[PERSON_NAME] & RCP"
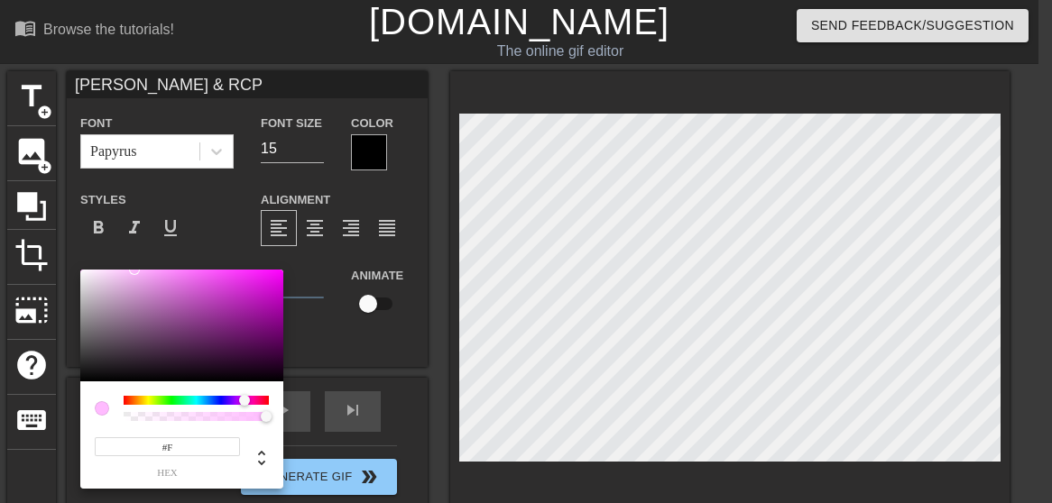
type input "#FF"
type input "[PERSON_NAME] & RCP"
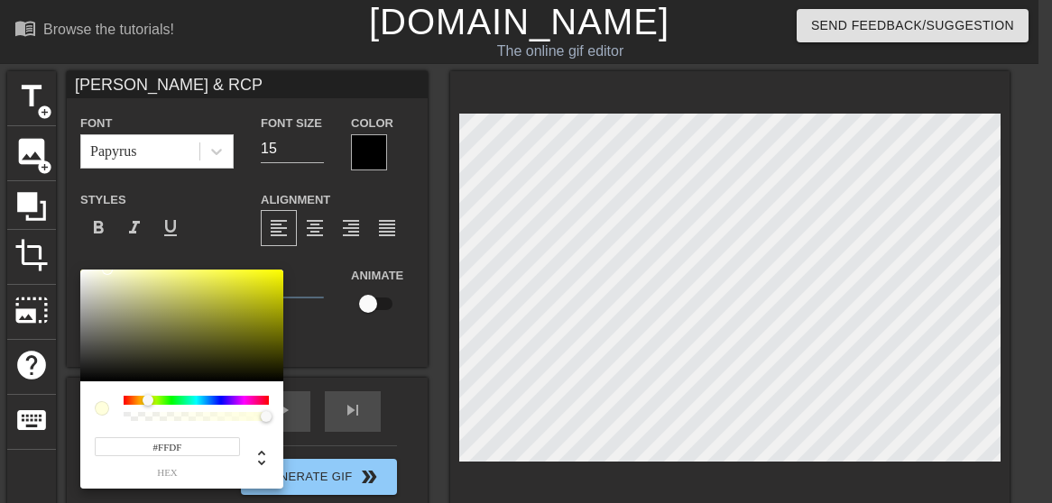
type input "#FFDF0"
type input "[PERSON_NAME] & RCP"
type input "#FFDF00"
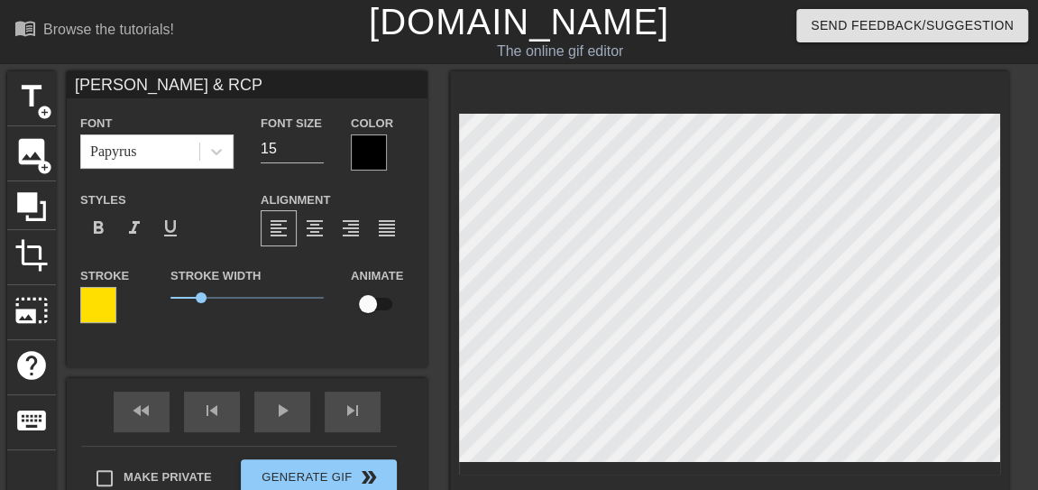
click at [376, 158] on div at bounding box center [369, 152] width 36 height 36
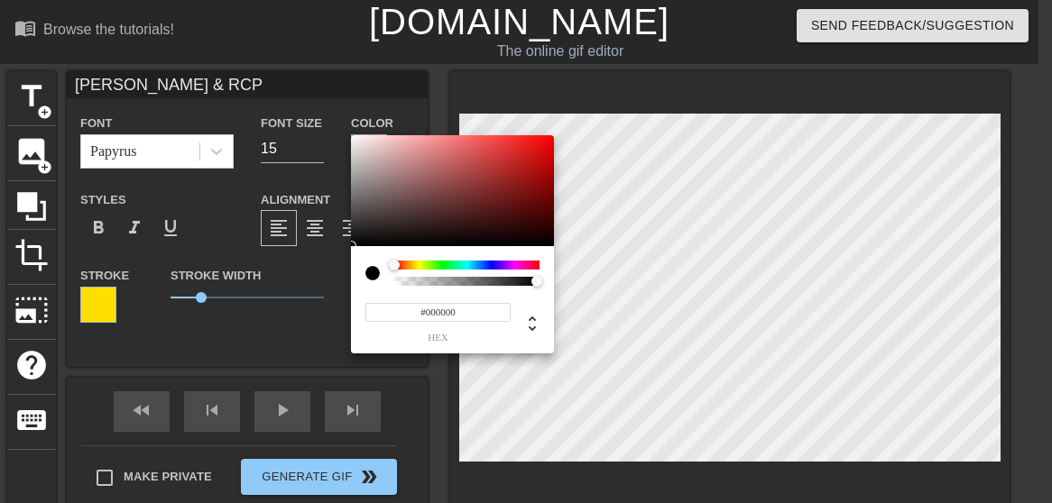
click at [465, 315] on input "#000000" at bounding box center [437, 312] width 145 height 19
type input "#FF"
type input "[PERSON_NAME] & RCP"
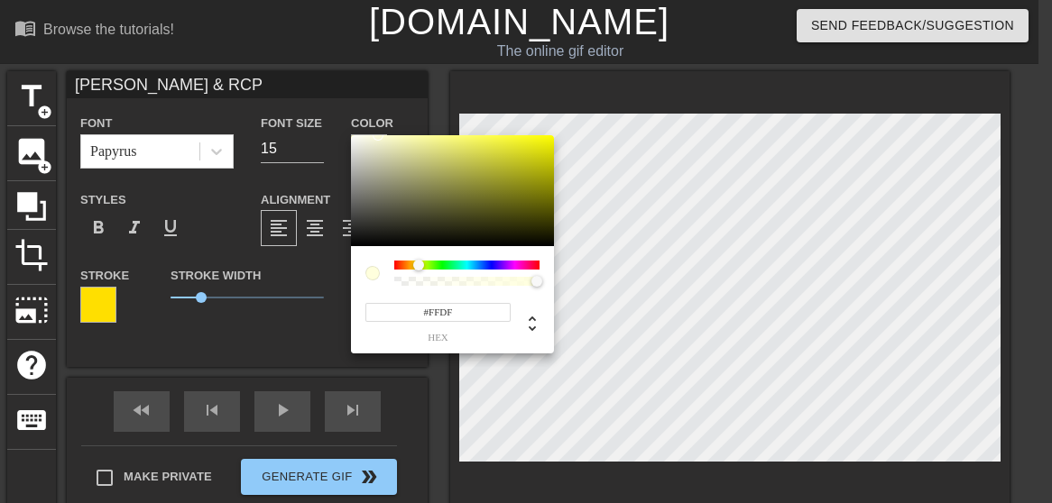
type input "#FFDF0"
type input "[PERSON_NAME] & RCP"
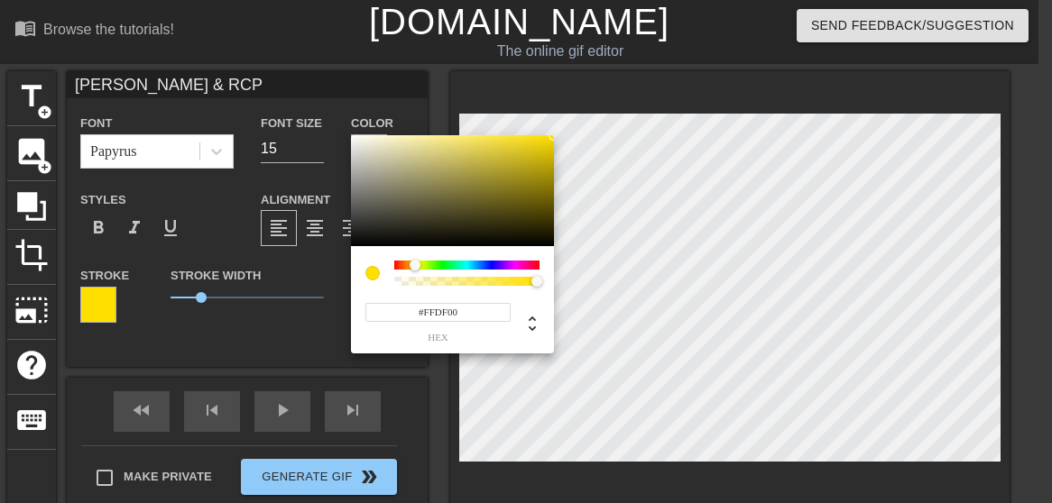
type input "#FFDF00"
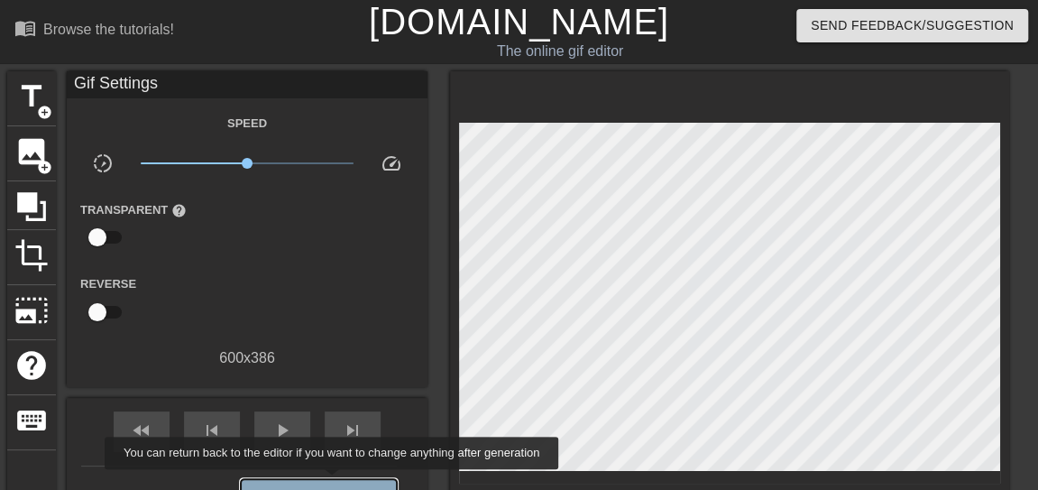
click at [334, 482] on button "Generate Gif double_arrow" at bounding box center [319, 497] width 156 height 36
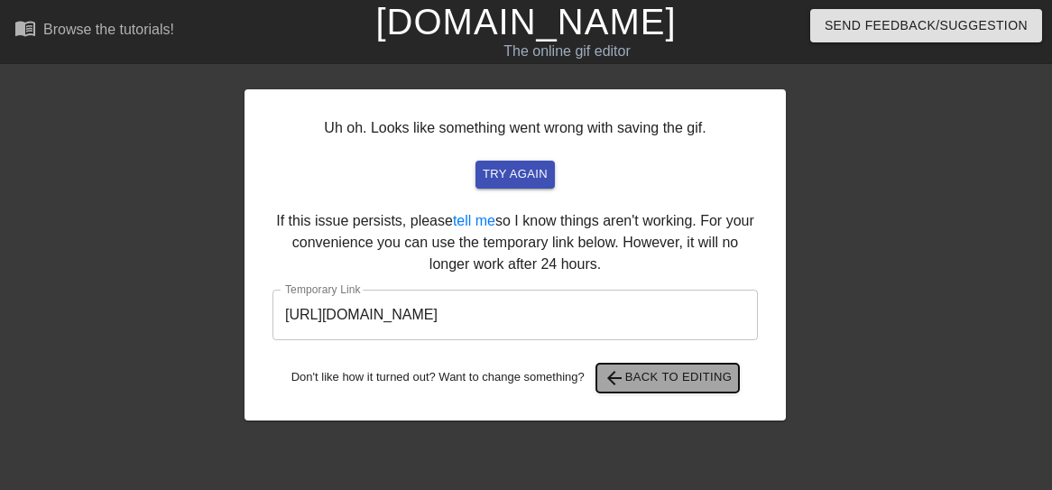
click at [664, 370] on span "arrow_back Back to Editing" at bounding box center [667, 378] width 129 height 22
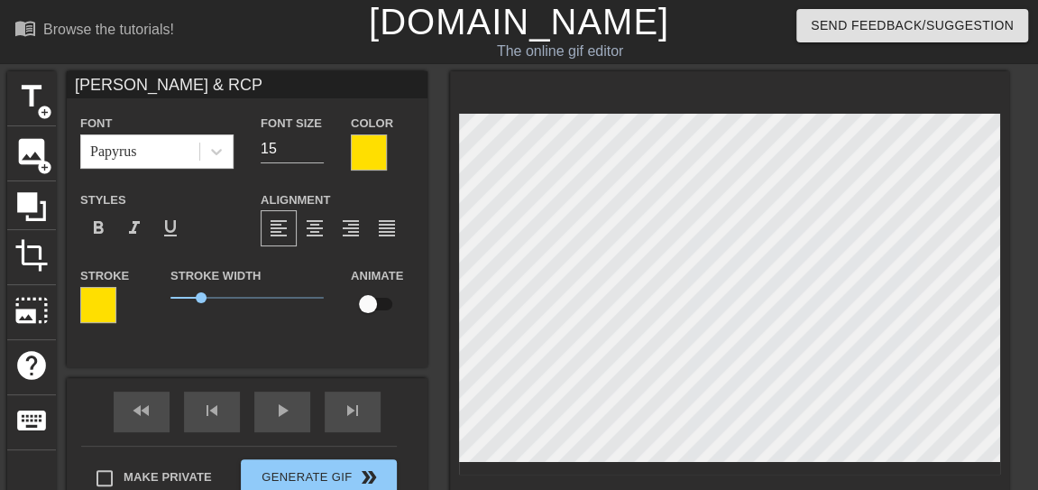
click at [88, 308] on div at bounding box center [98, 305] width 36 height 36
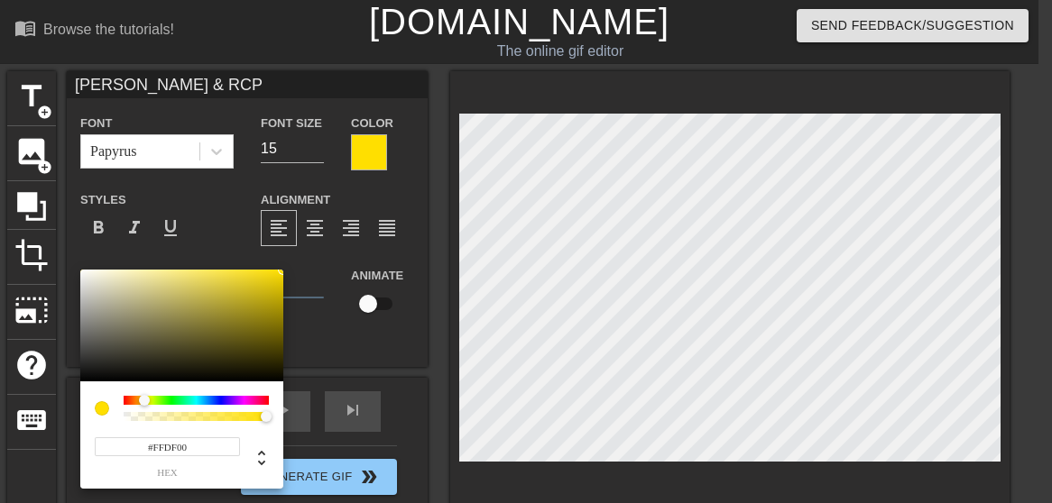
click at [199, 445] on input "#FFDF00" at bounding box center [167, 446] width 145 height 19
type input "#FFD"
type input "[PERSON_NAME] & RCP"
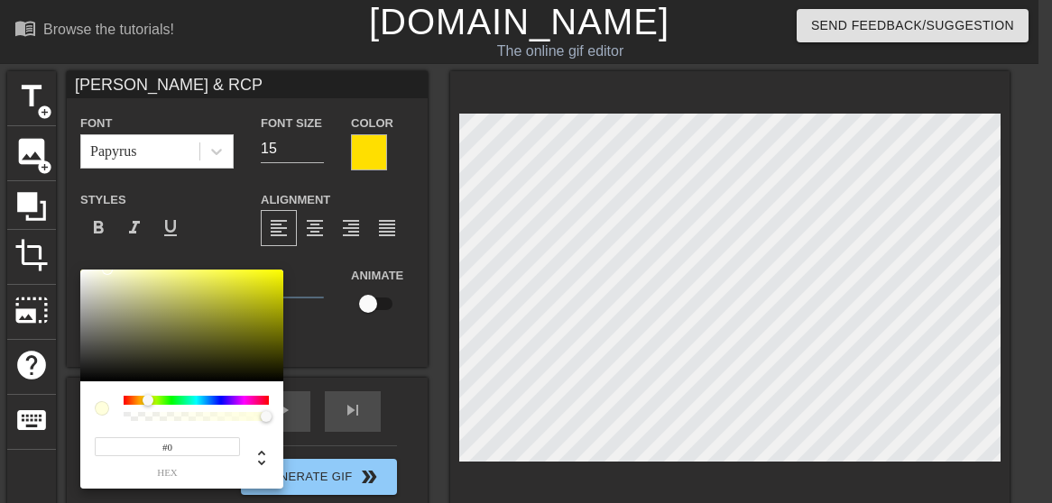
type input "#00"
type input "[PERSON_NAME] & RCP"
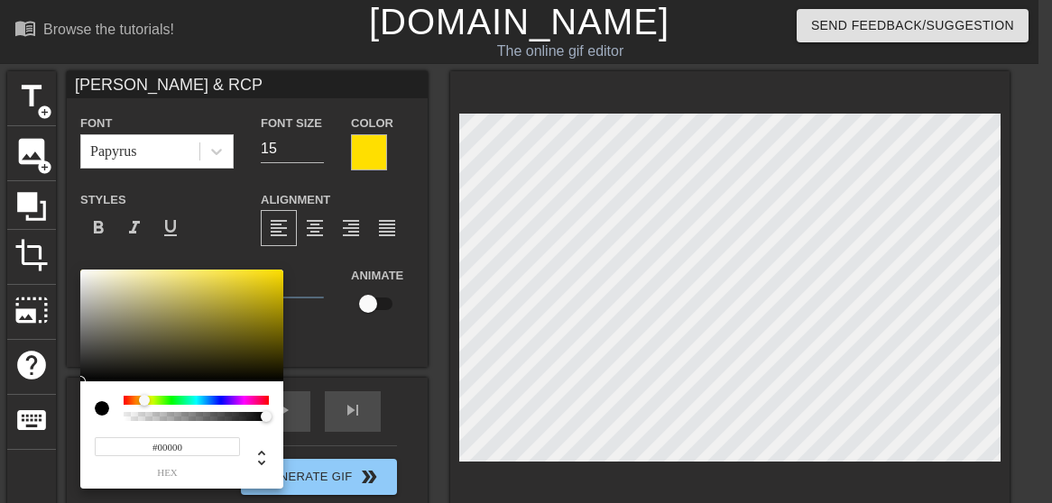
type input "#0000"
type input "[PERSON_NAME] & RCP"
type input "#"
type input "[PERSON_NAME] & RCP"
type input "0"
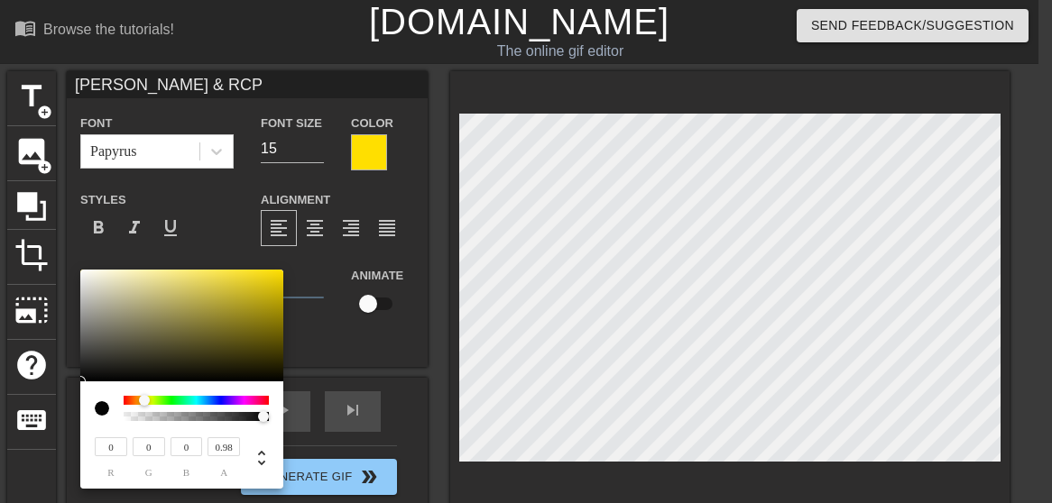
type input "[PERSON_NAME] & RCP"
type input "0.94"
type input "[PERSON_NAME] & RCP"
type input "0.75"
type input "[PERSON_NAME] & RCP"
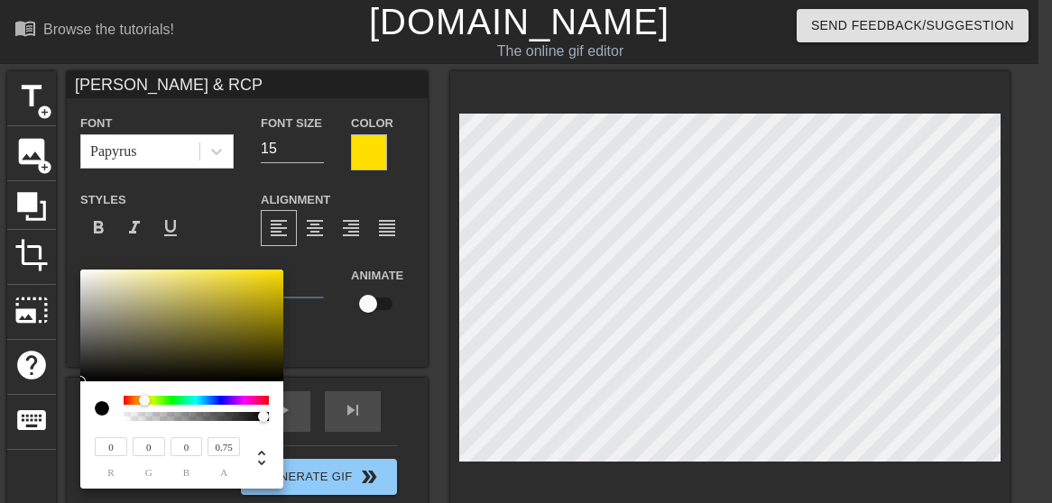
type input "0.59"
type input "[PERSON_NAME] & RCP"
type input "0.44"
type input "[PERSON_NAME] & RCP"
type input "0.32"
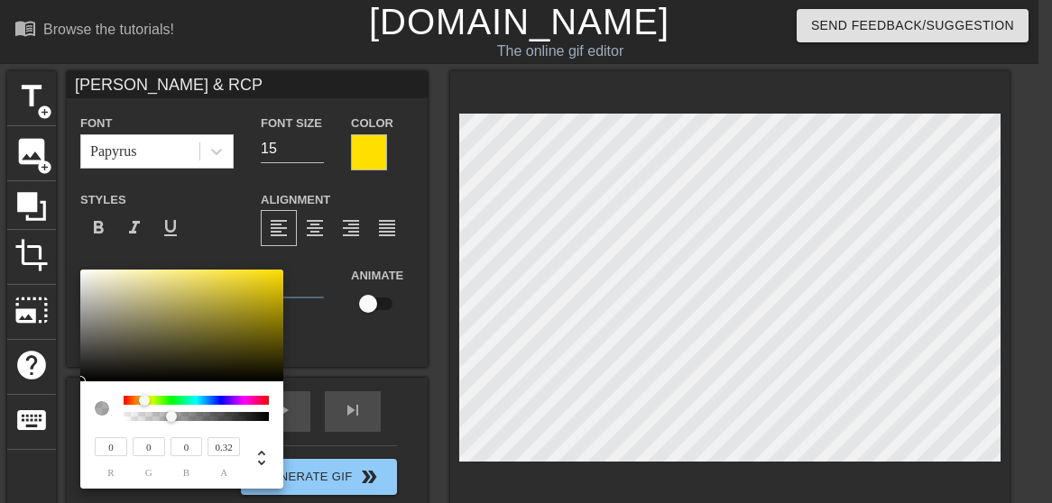
type input "[PERSON_NAME] & RCP"
type input "0.25"
type input "[PERSON_NAME] & RCP"
type input "0.14"
type input "[PERSON_NAME] & RCP"
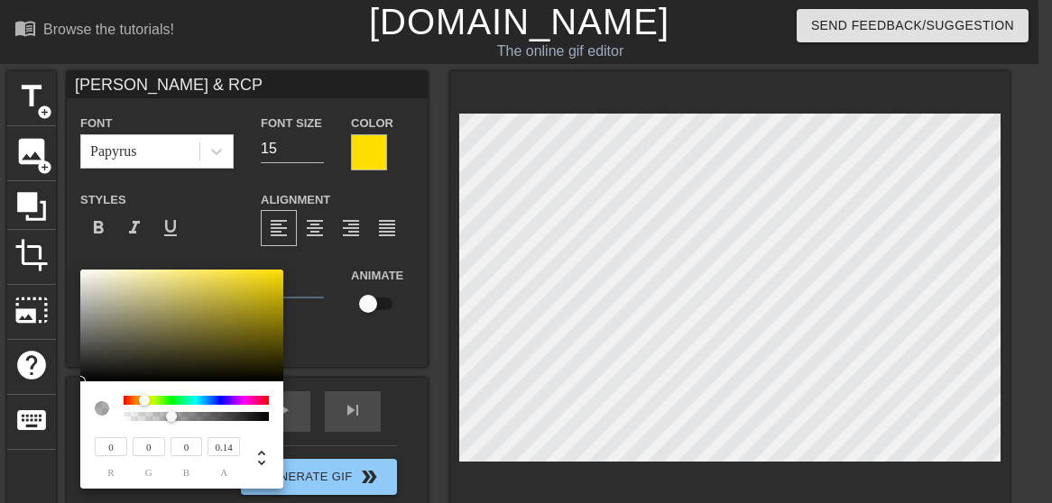
type input "0.02"
type input "[PERSON_NAME] & RCP"
type input "0"
drag, startPoint x: 263, startPoint y: 418, endPoint x: 100, endPoint y: 418, distance: 163.2
click at [100, 418] on div at bounding box center [182, 408] width 174 height 25
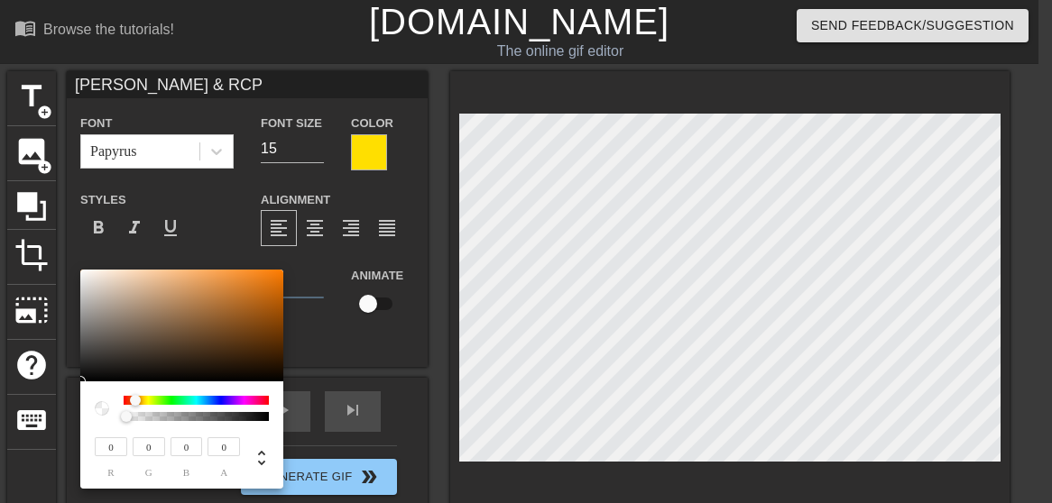
type input "[PERSON_NAME] & RCP"
type input "251"
type input "136"
type input "28"
click at [82, 271] on div at bounding box center [181, 326] width 203 height 112
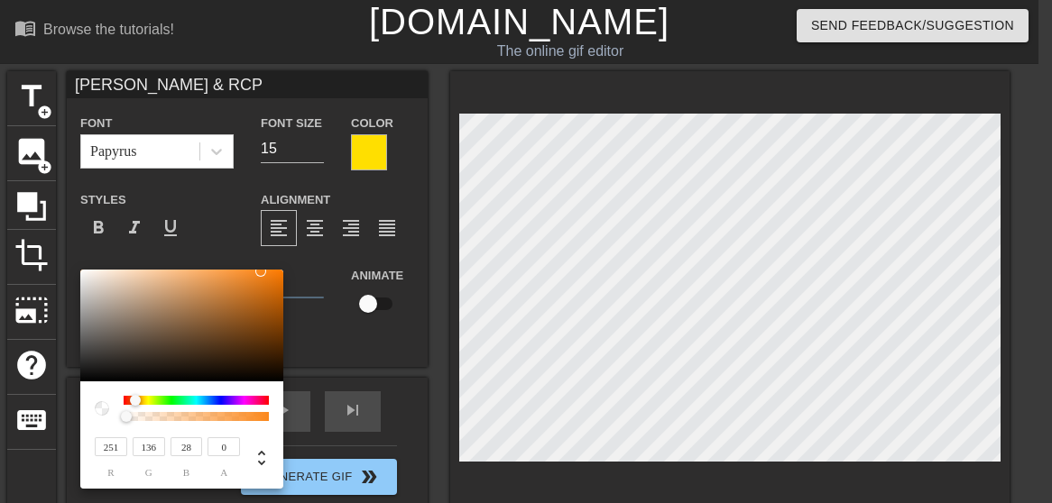
click at [82, 271] on div at bounding box center [181, 326] width 203 height 112
type input "[PERSON_NAME] & RCP"
type input "245"
type input "242"
type input "240"
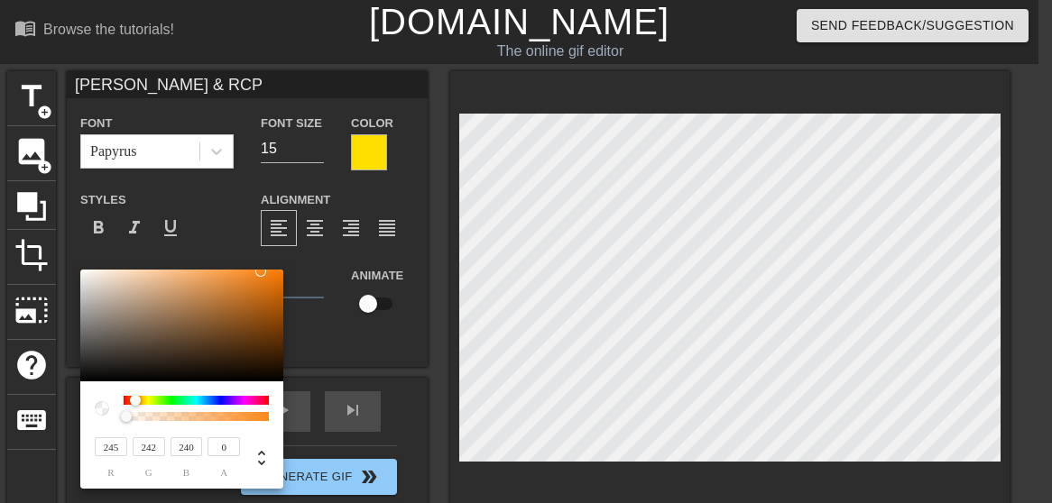
click at [84, 274] on div at bounding box center [181, 326] width 203 height 112
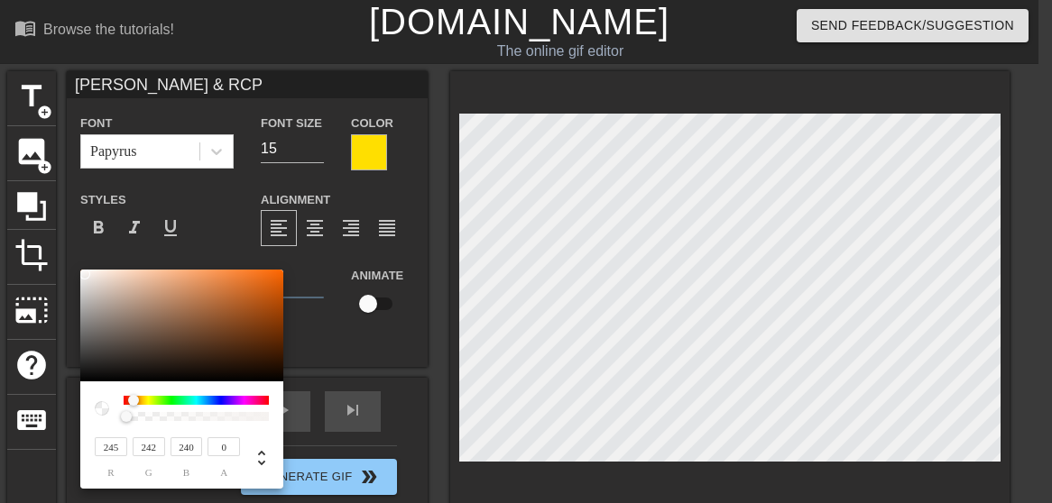
type input "[PERSON_NAME] & RCP"
click at [84, 274] on div at bounding box center [84, 274] width 11 height 11
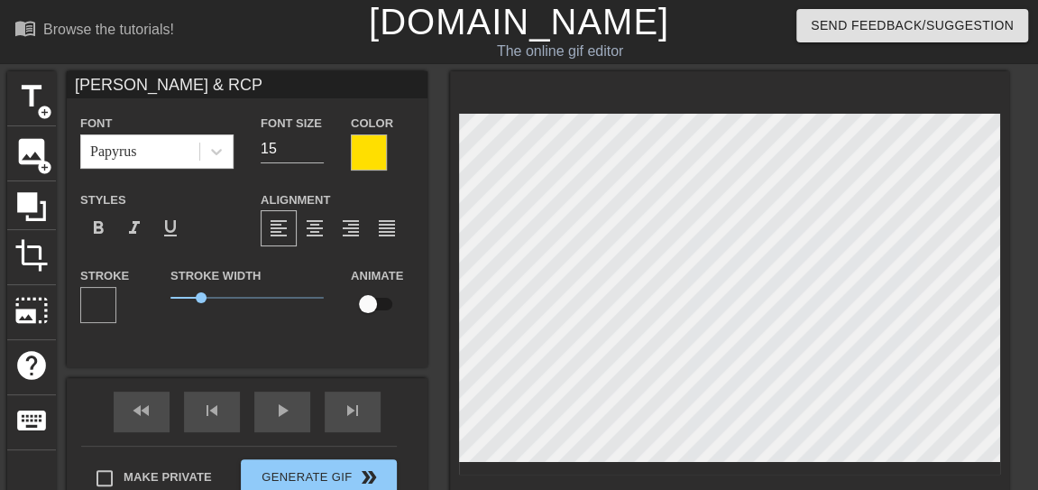
click at [377, 161] on div at bounding box center [369, 152] width 36 height 36
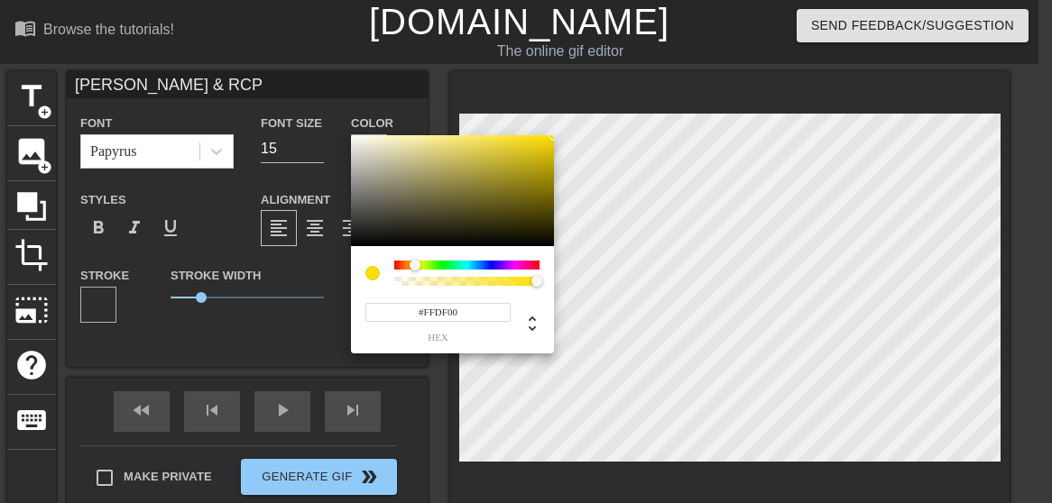
type input "[PERSON_NAME] & RCP"
type input "#FEF08D"
click at [352, 135] on div at bounding box center [452, 191] width 203 height 112
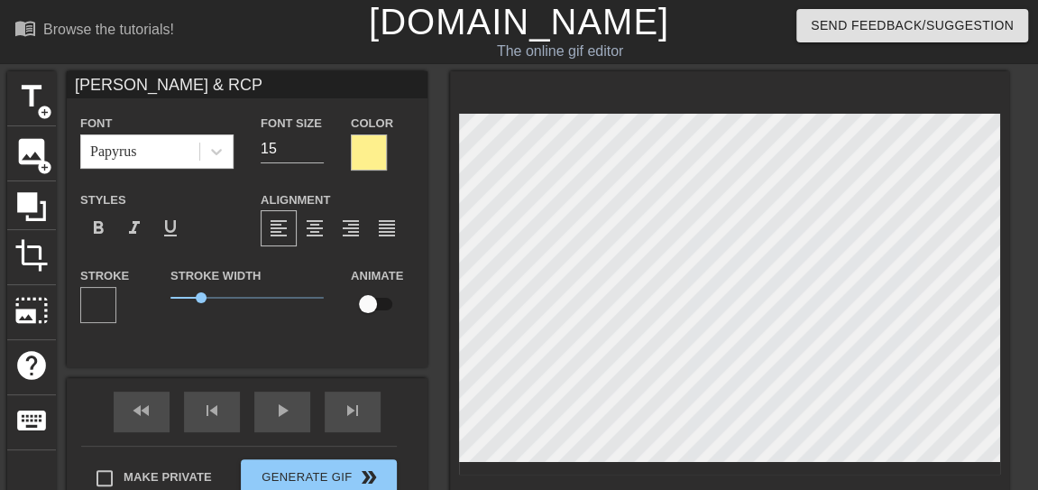
click at [375, 154] on div at bounding box center [369, 152] width 36 height 36
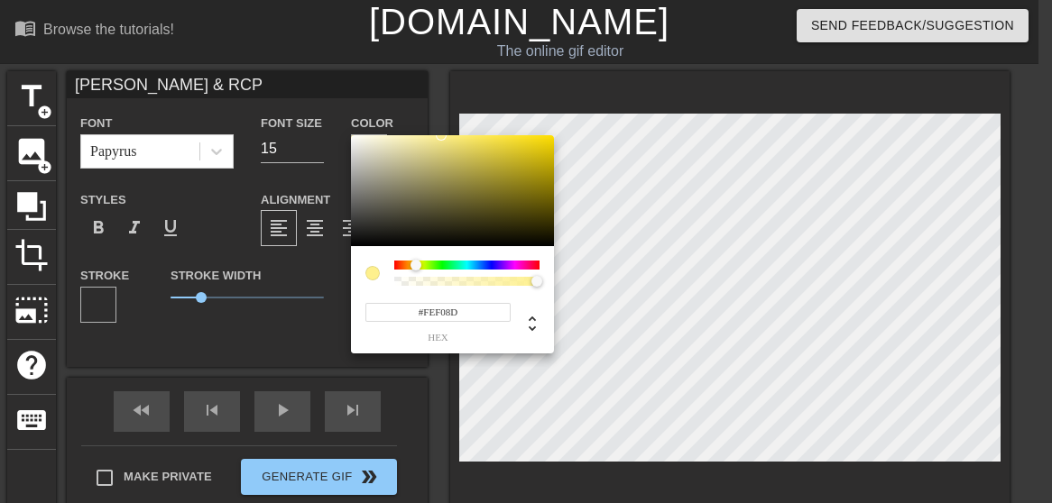
type input "[PERSON_NAME] & RCP"
type input "#FCEE8C"
click at [352, 136] on div at bounding box center [452, 191] width 203 height 112
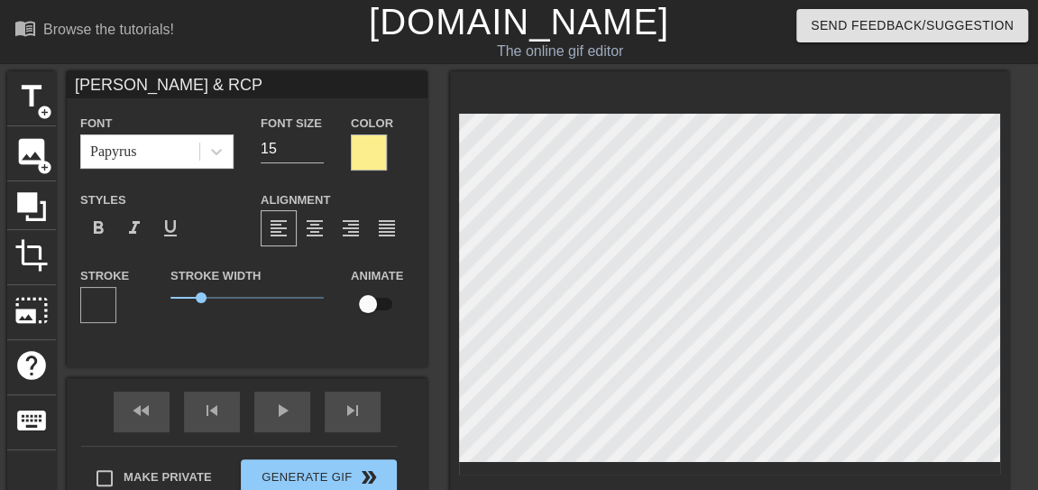
click at [381, 164] on div at bounding box center [369, 152] width 36 height 36
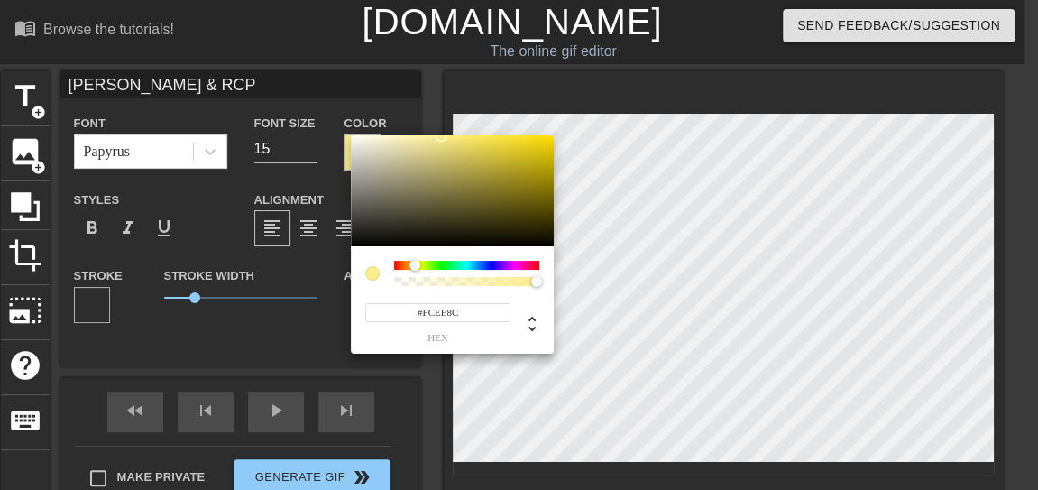
type input "[PERSON_NAME] & RCP"
type input "#908C74"
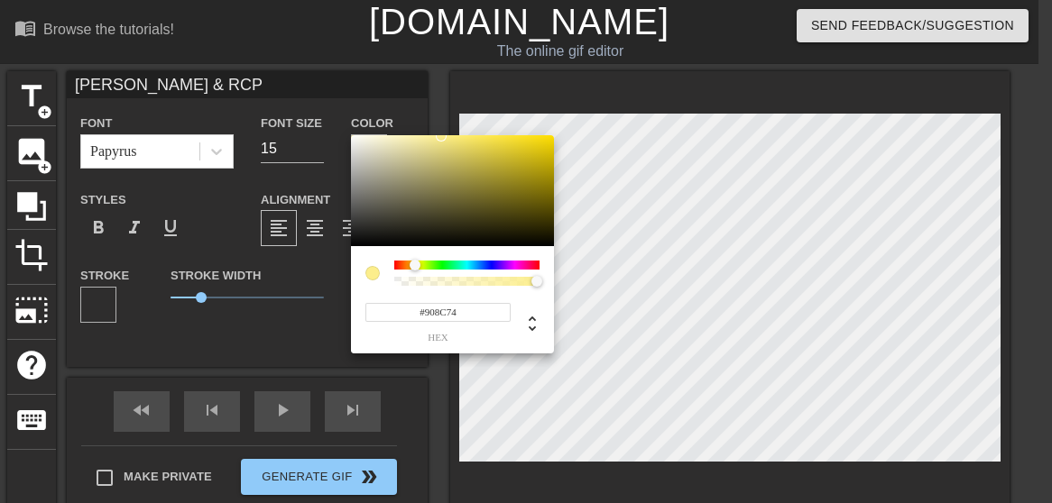
click at [381, 164] on div at bounding box center [452, 191] width 203 height 112
type input "[PERSON_NAME] & RCP"
type input "#FCDC1C"
click at [353, 136] on div at bounding box center [452, 191] width 203 height 112
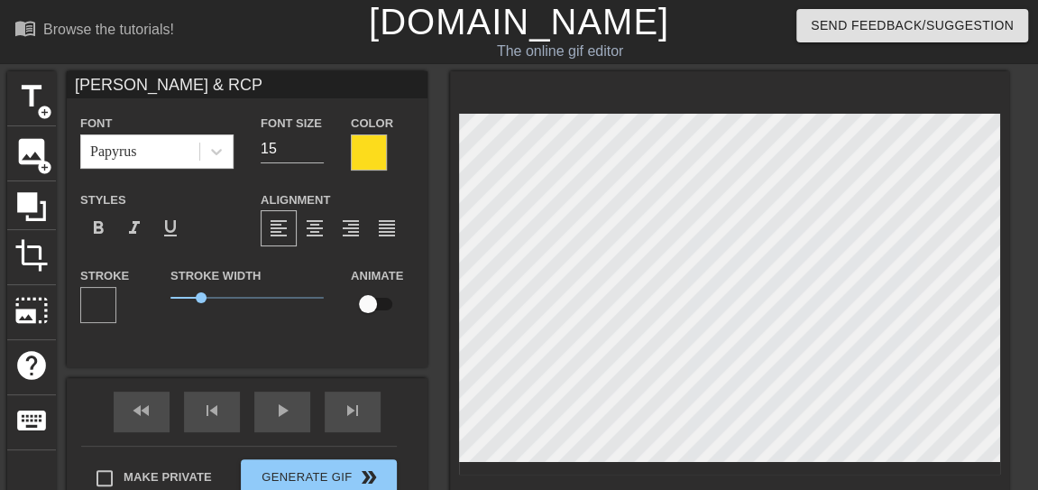
scroll to position [2, 2]
click at [370, 149] on div at bounding box center [369, 152] width 36 height 36
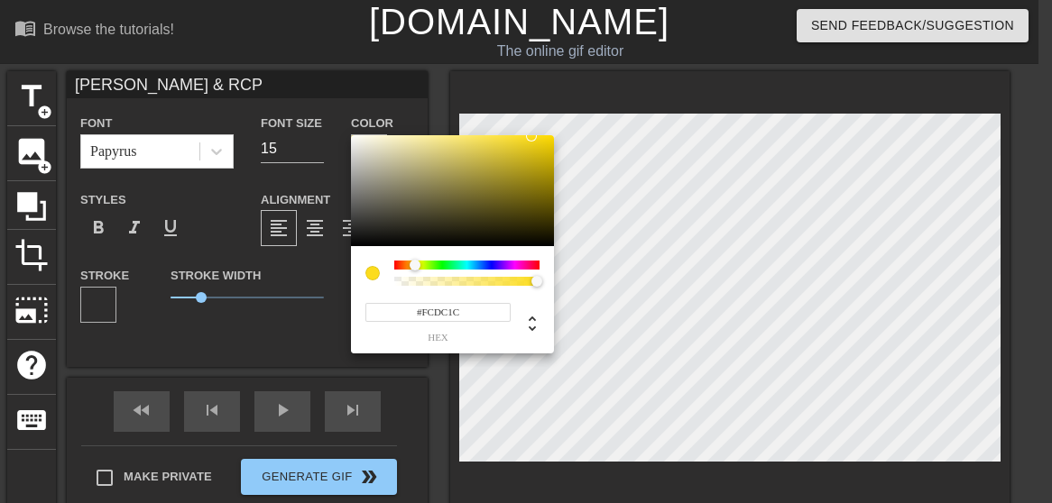
click at [481, 310] on input "#FCDC1C" at bounding box center [437, 312] width 145 height 19
type input "#FCDC"
type input "[PERSON_NAME] & RCP"
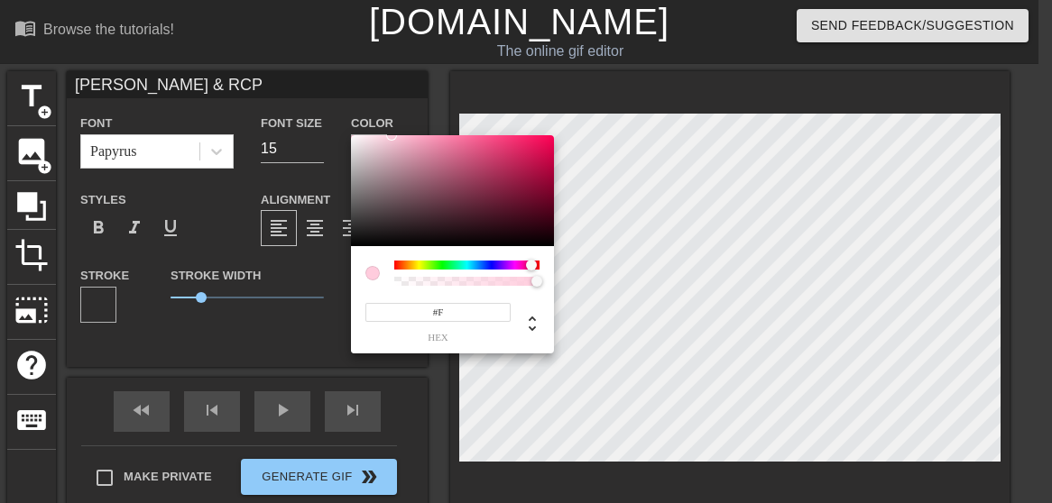
type input "#FF"
type input "[PERSON_NAME] & RCP"
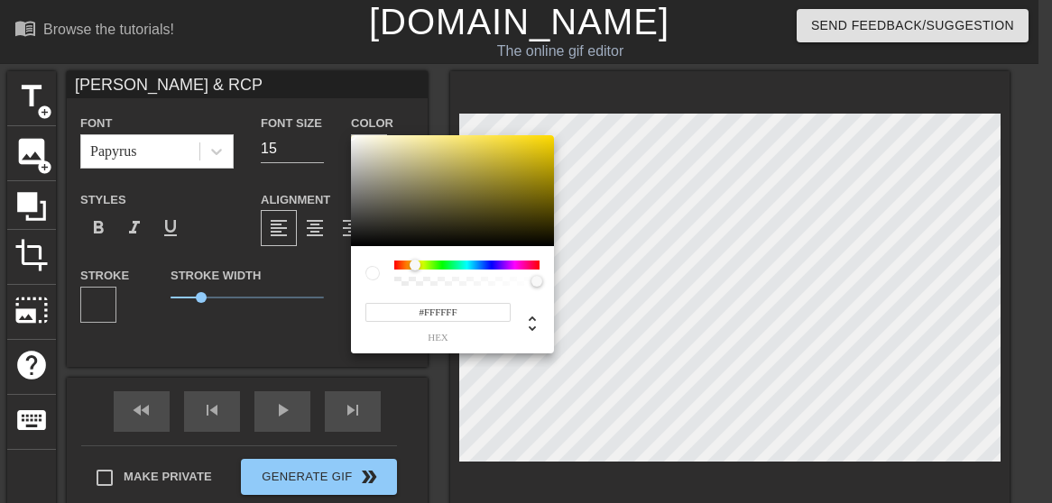
type input "#FFFFFF"
type input "[PERSON_NAME] & RCP"
click at [354, 138] on div at bounding box center [350, 135] width 11 height 11
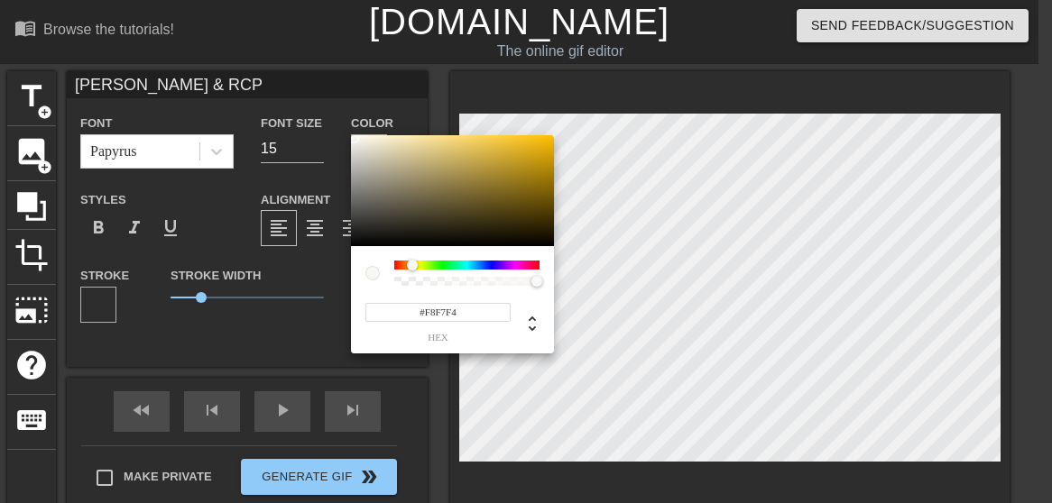
click at [354, 138] on div at bounding box center [353, 138] width 11 height 11
click at [484, 314] on input "#F8F7F4" at bounding box center [437, 312] width 145 height 19
type input "#F8F7"
type input "[PERSON_NAME] & RCP"
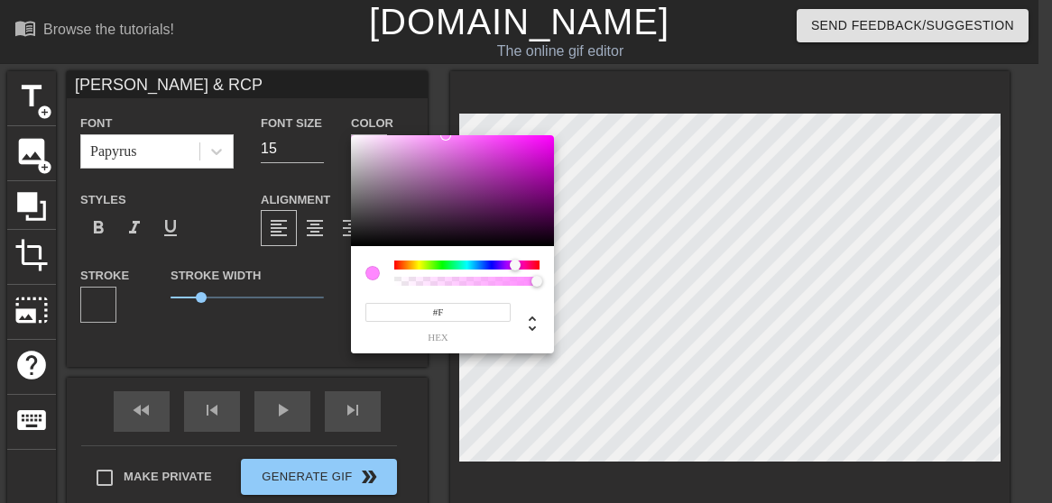
type input "#FF"
type input "[PERSON_NAME] & RCP"
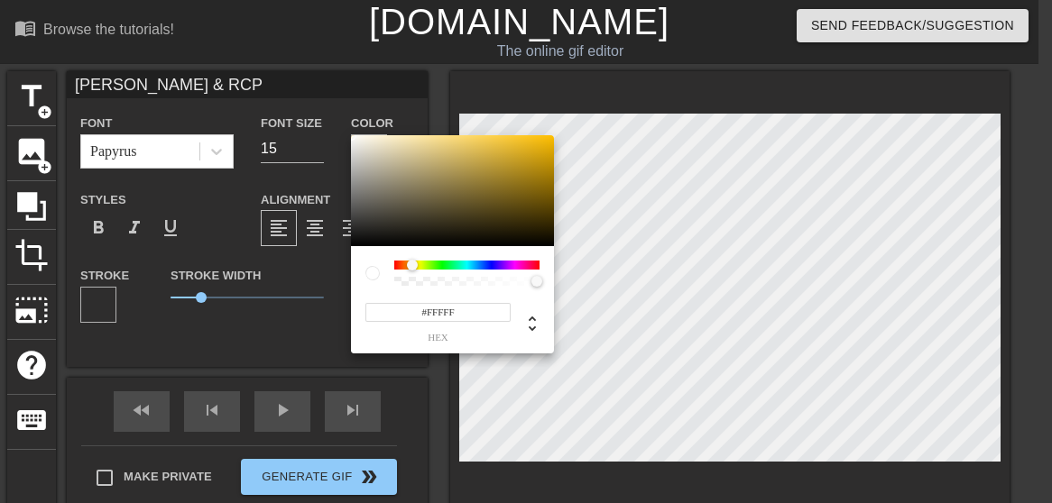
type input "#FFFFF"
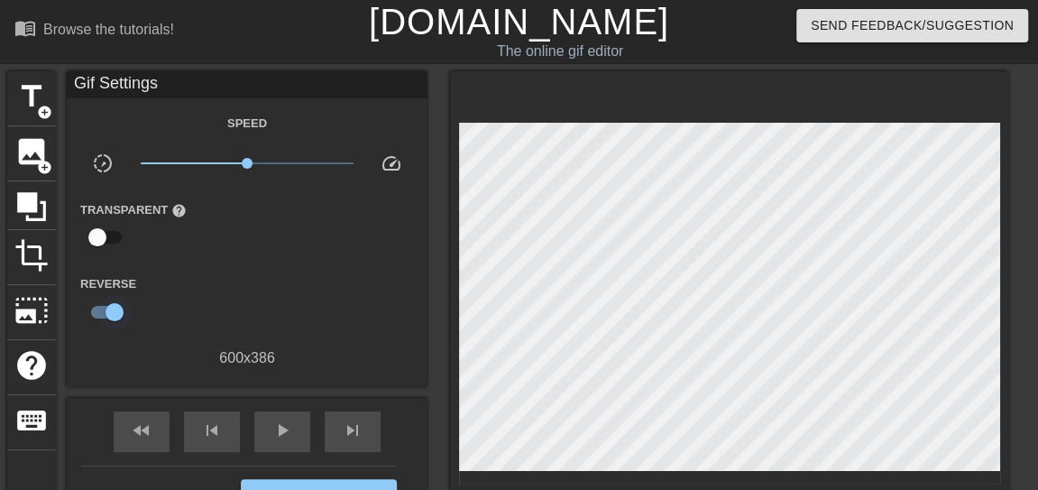
click at [108, 315] on input "checkbox" at bounding box center [114, 312] width 103 height 34
click at [99, 318] on input "checkbox" at bounding box center [114, 312] width 103 height 34
checkbox input "false"
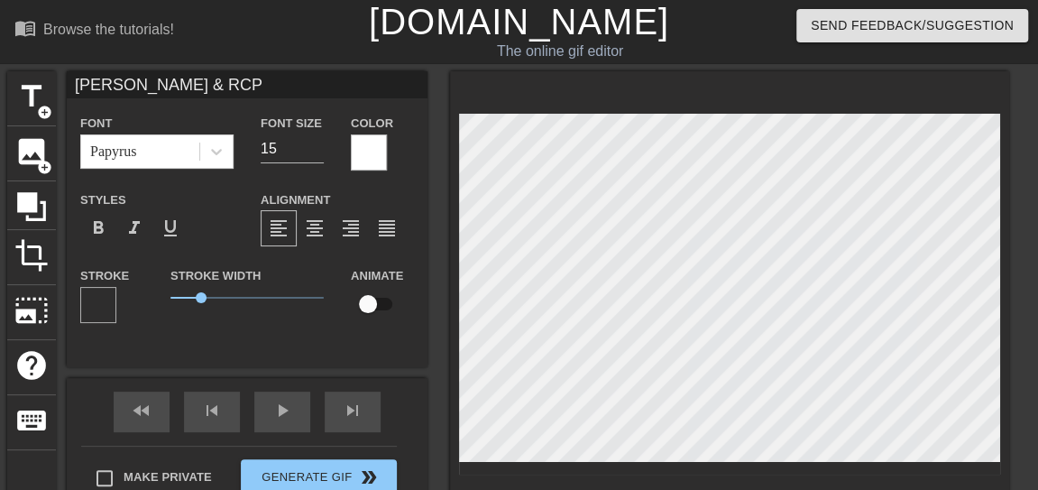
click at [88, 296] on div at bounding box center [98, 305] width 36 height 36
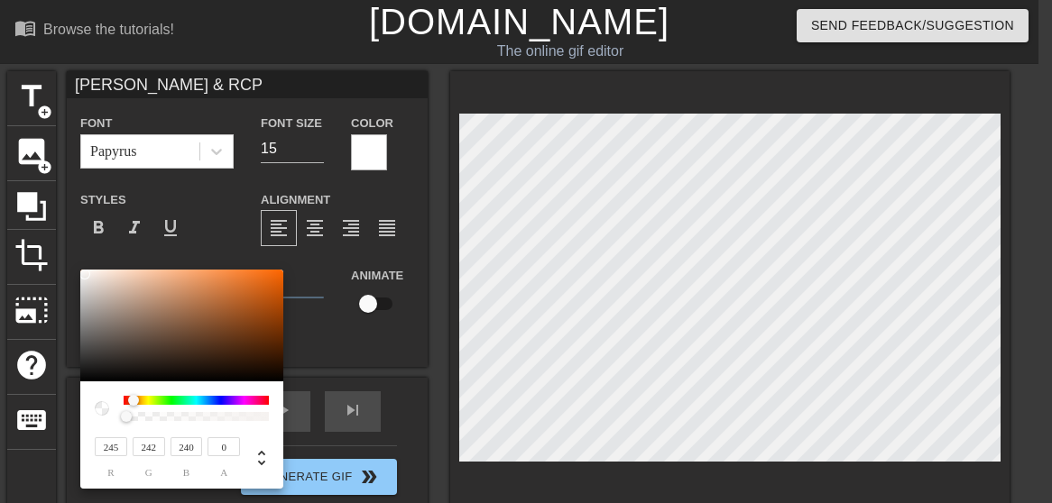
click at [126, 418] on div at bounding box center [126, 416] width 11 height 11
type input "[PERSON_NAME] & RCP"
type input "0.04"
drag, startPoint x: 132, startPoint y: 418, endPoint x: 231, endPoint y: 419, distance: 99.2
click at [132, 418] on div at bounding box center [126, 416] width 11 height 11
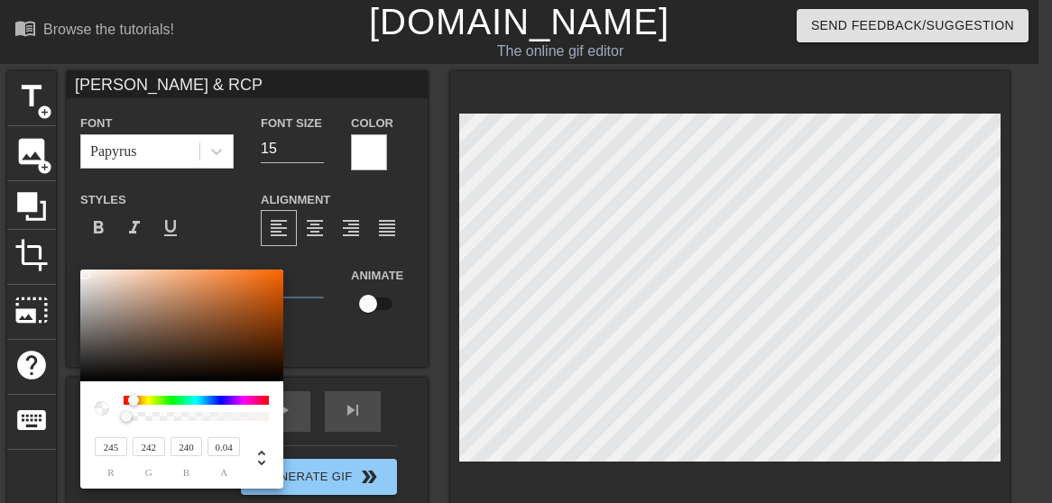
type input "[PERSON_NAME] & RCP"
type input "0.1"
type input "[PERSON_NAME] & RCP"
type input "0.34"
type input "[PERSON_NAME] & RCP"
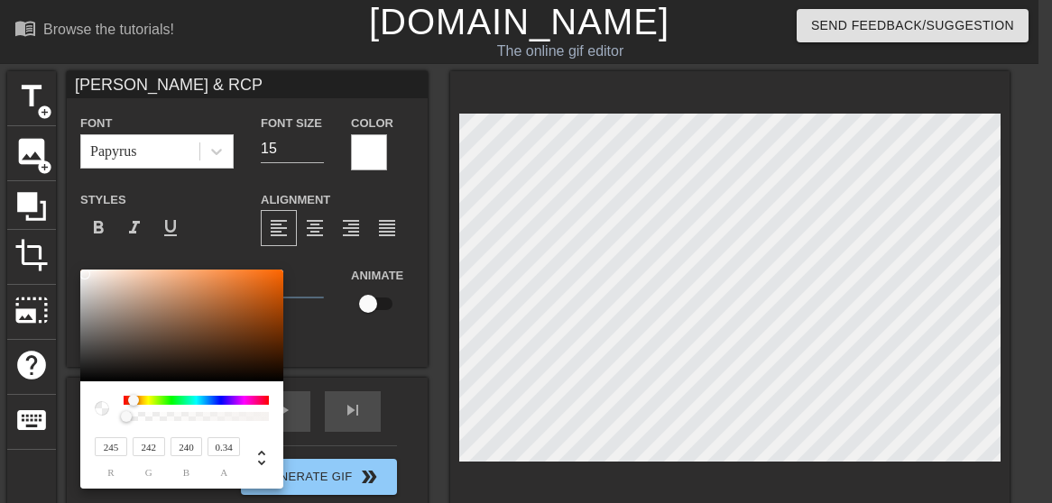
type input "0.55"
type input "[PERSON_NAME] & RCP"
type input "0.75"
type input "[PERSON_NAME] & RCP"
type input "0.88"
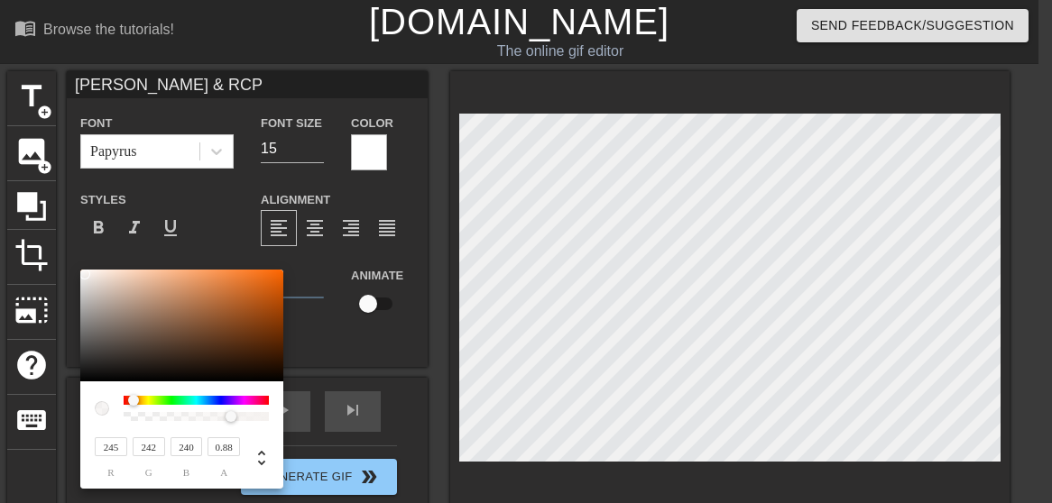
type input "[PERSON_NAME] & RCP"
type input "0.98"
type input "[PERSON_NAME] & RCP"
type input "1"
drag, startPoint x: 231, startPoint y: 419, endPoint x: 349, endPoint y: 425, distance: 118.3
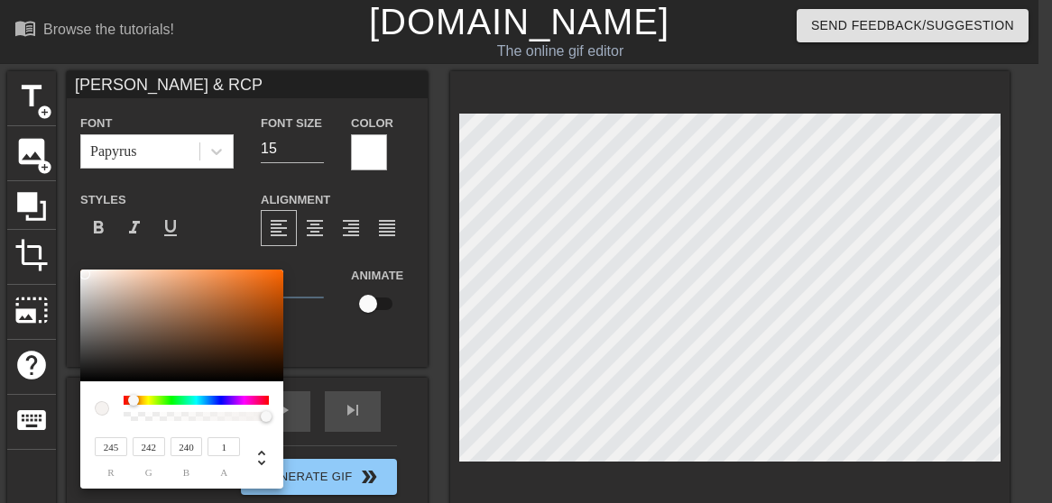
click at [349, 425] on div "245 r 242 g 240 b 1 a" at bounding box center [526, 251] width 1052 height 503
type input "[PERSON_NAME] & RCP"
type input "218"
type input "210"
type input "205"
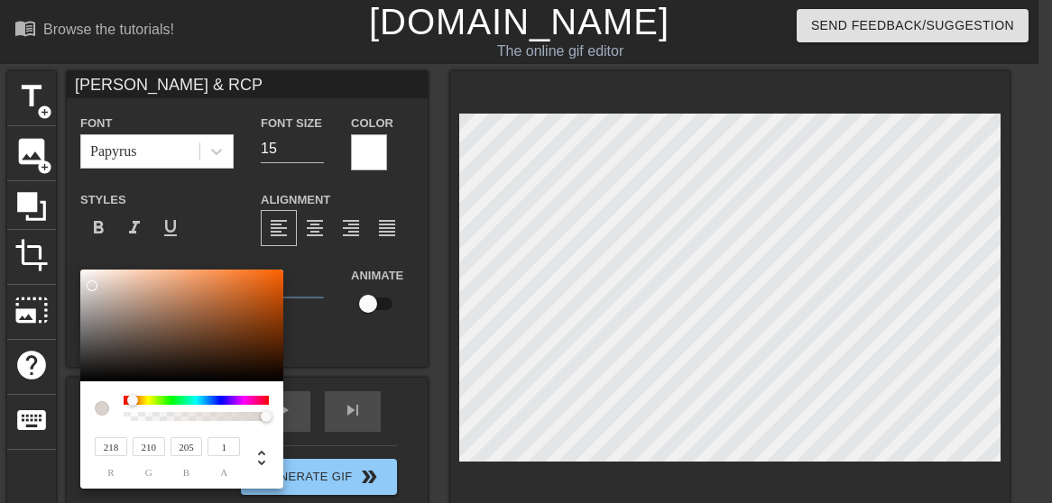
click at [92, 286] on div at bounding box center [181, 326] width 203 height 112
type input "[PERSON_NAME] & RCP"
type input "243"
type input "241"
type input "239"
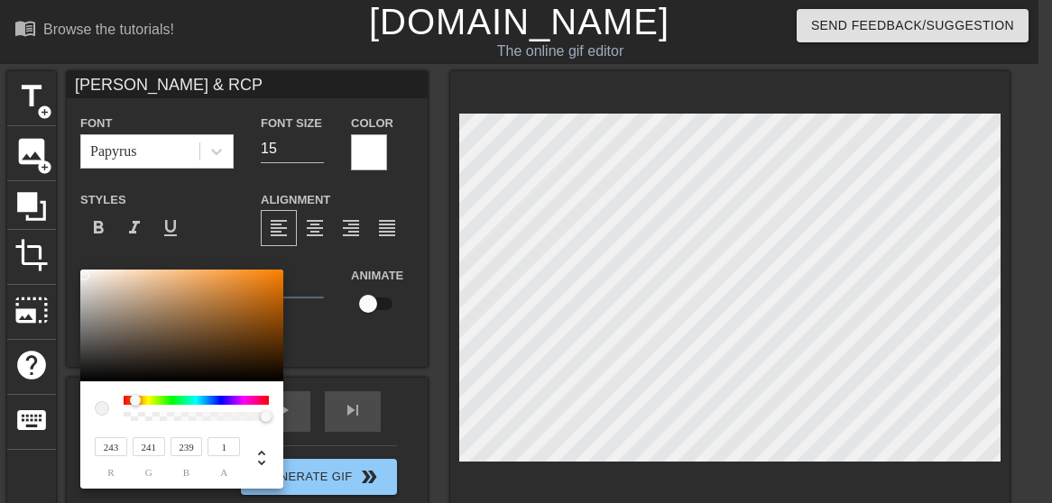
click at [83, 275] on div at bounding box center [181, 326] width 203 height 112
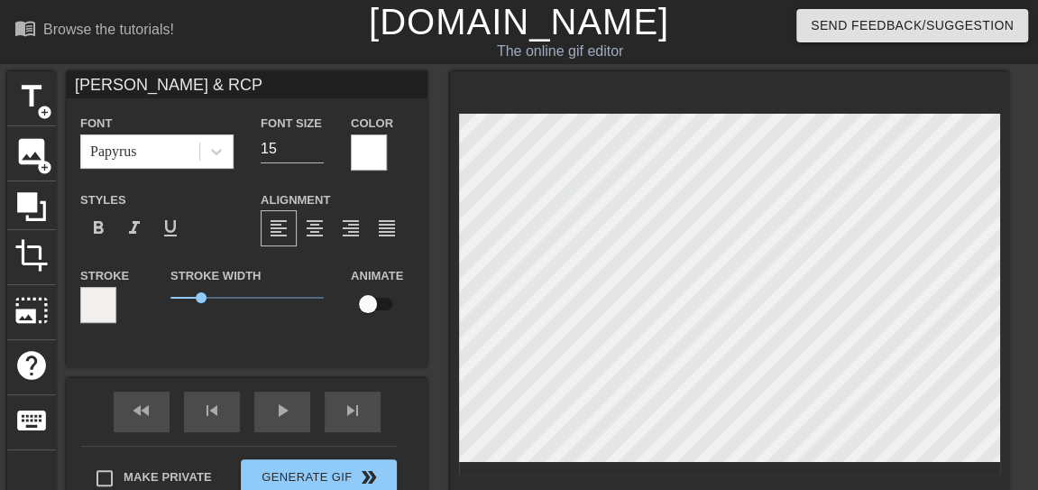
click at [453, 427] on div at bounding box center [729, 298] width 559 height 454
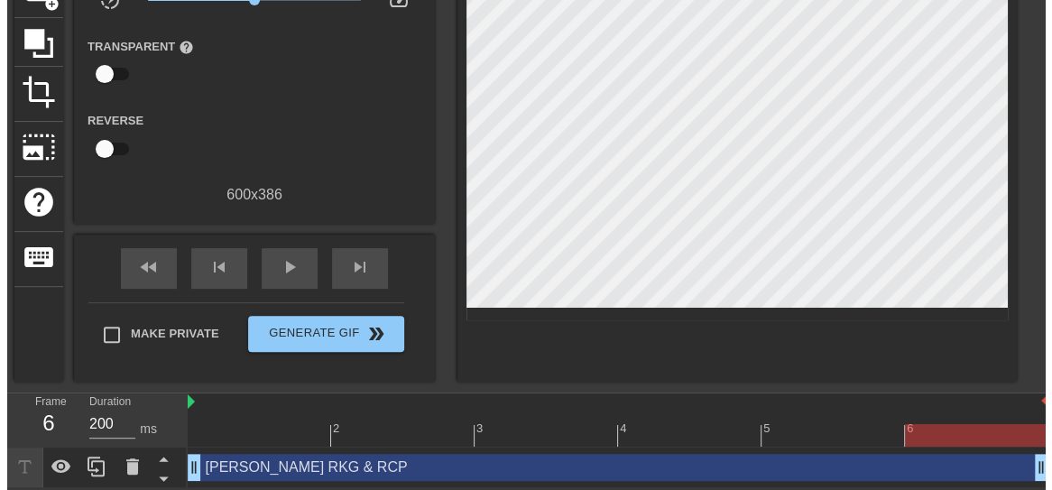
scroll to position [0, 0]
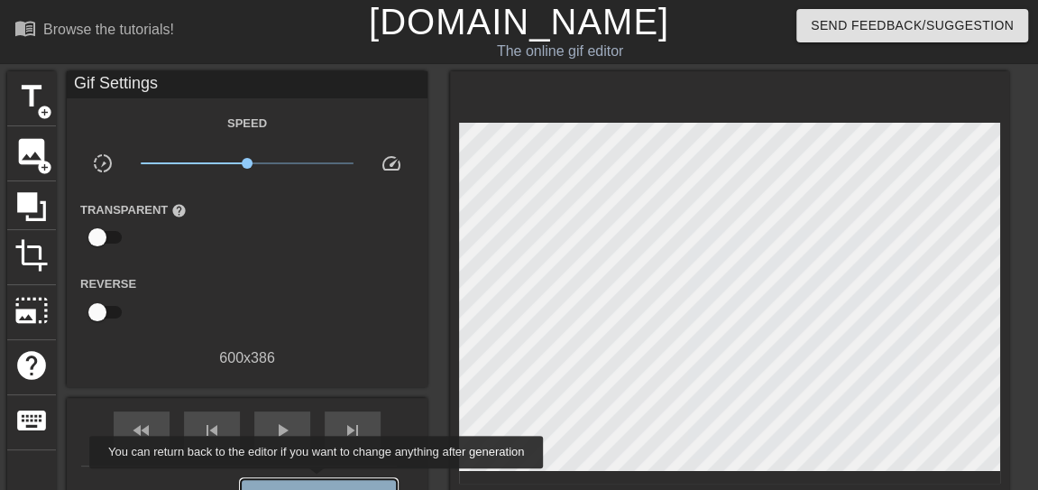
click at [318, 481] on button "Generate Gif double_arrow" at bounding box center [319, 497] width 156 height 36
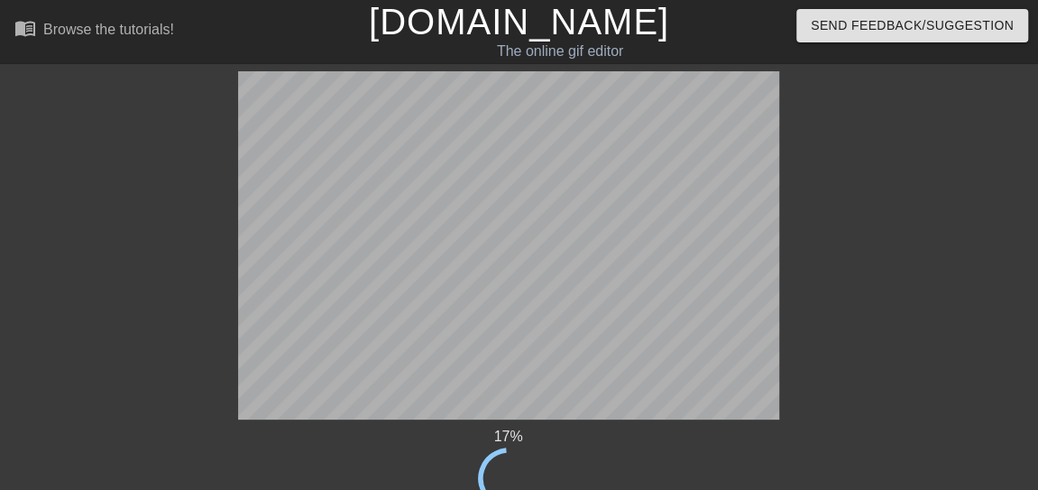
click at [626, 427] on div "17 %" at bounding box center [508, 437] width 541 height 22
click at [626, 427] on div "33 %" at bounding box center [508, 437] width 541 height 22
